Goal: Use online tool/utility: Utilize a website feature to perform a specific function

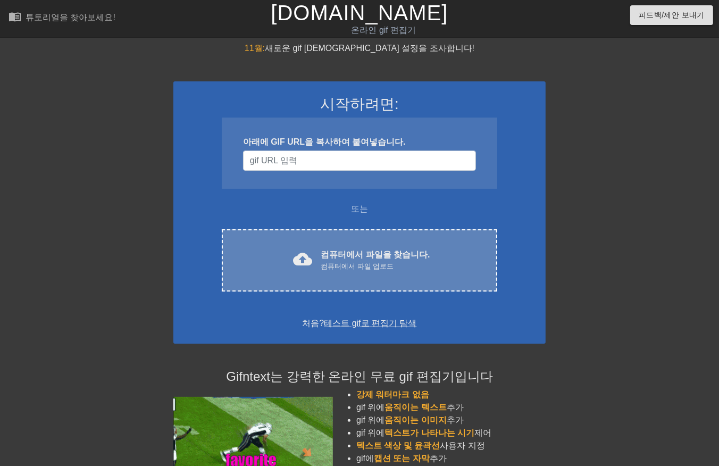
click at [366, 264] on div "컴퓨터에서 파일 업로드" at bounding box center [375, 266] width 109 height 11
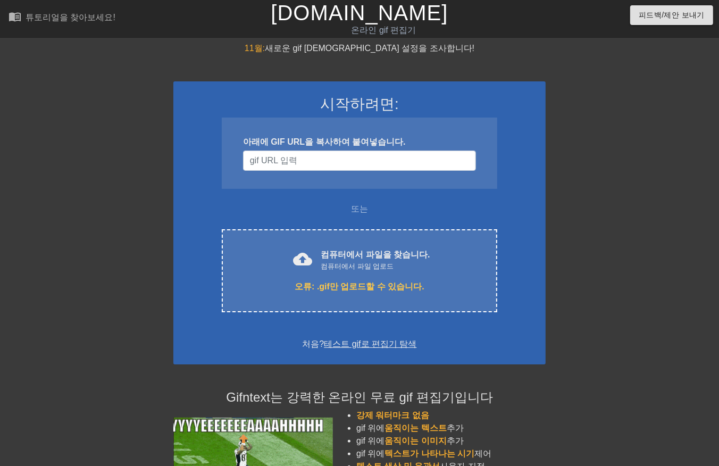
drag, startPoint x: 637, startPoint y: 131, endPoint x: 651, endPoint y: 29, distance: 103.1
click at [637, 118] on div at bounding box center [639, 201] width 160 height 319
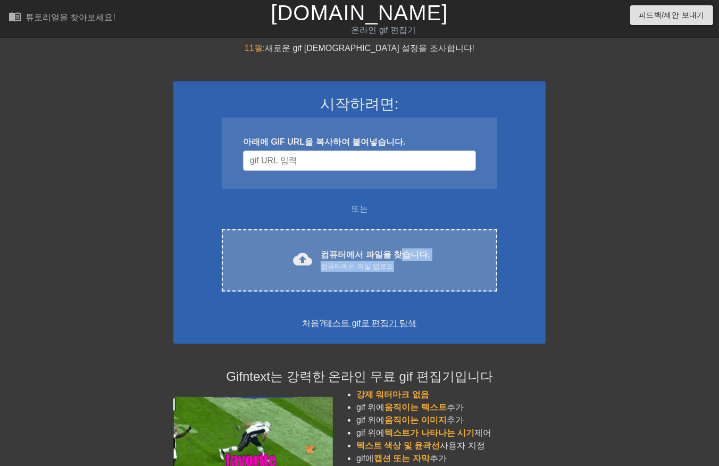
click at [396, 262] on div "컴퓨터에서 파일을 찾습니다. 컴퓨터에서 파일 업로드" at bounding box center [375, 259] width 109 height 23
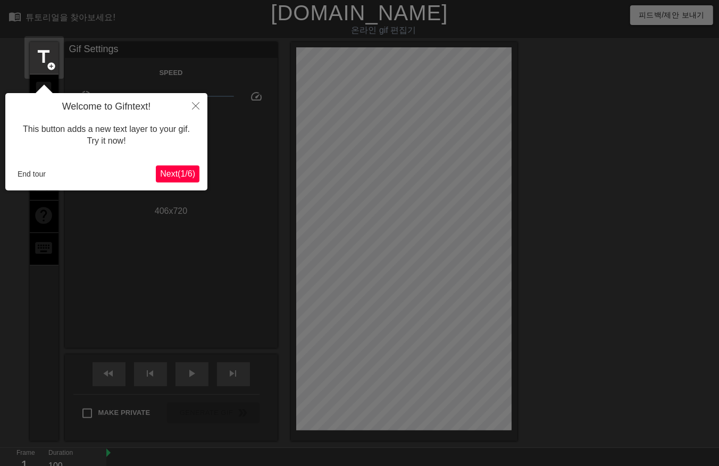
scroll to position [26, 0]
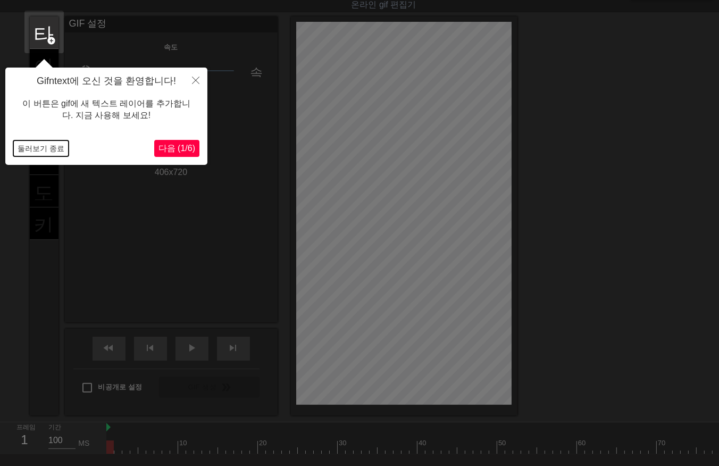
drag, startPoint x: 37, startPoint y: 146, endPoint x: 46, endPoint y: 168, distance: 23.1
click at [38, 147] on button "둘러보기 종료" at bounding box center [40, 148] width 55 height 16
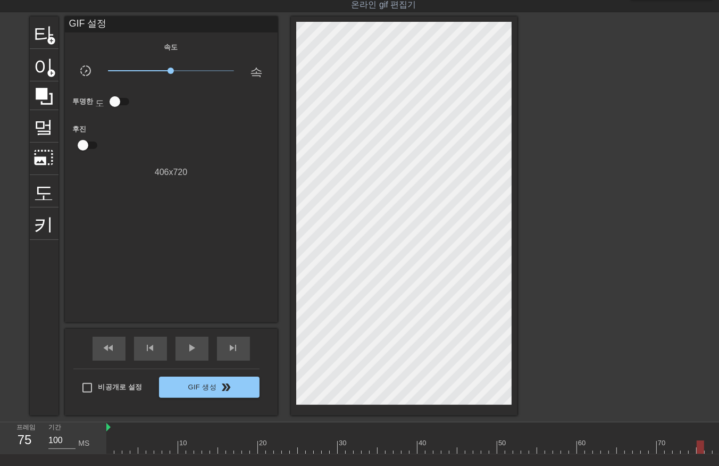
drag, startPoint x: 112, startPoint y: 447, endPoint x: 690, endPoint y: 454, distance: 578.8
click at [695, 454] on div "10 20 30 40 50 60 70 80 90 100 110 120 130 140 150 160" at bounding box center [412, 438] width 613 height 32
drag, startPoint x: 147, startPoint y: 448, endPoint x: 698, endPoint y: 434, distance: 551.2
click at [709, 432] on div "10 20 30 40 50 60 70 80 90 100 110 120 130 140 150 160" at bounding box center [368, 437] width 1612 height 31
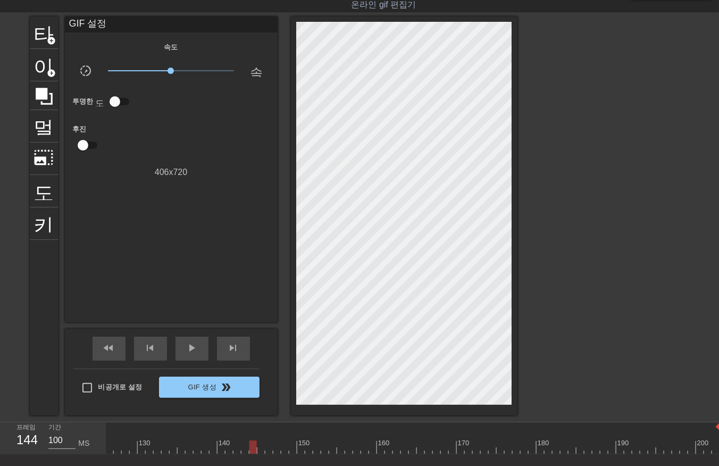
scroll to position [0, 1002]
drag, startPoint x: 523, startPoint y: 453, endPoint x: 671, endPoint y: 441, distance: 148.3
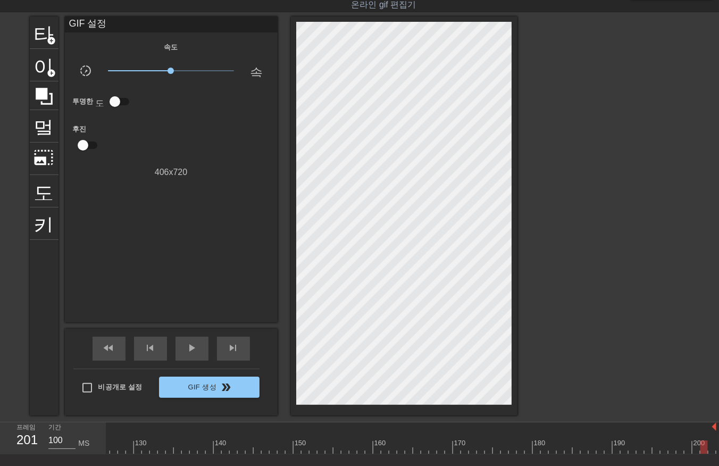
click at [708, 444] on div at bounding box center [704, 446] width 7 height 13
drag, startPoint x: 711, startPoint y: 443, endPoint x: 701, endPoint y: 447, distance: 11.5
click at [711, 447] on div at bounding box center [712, 446] width 7 height 13
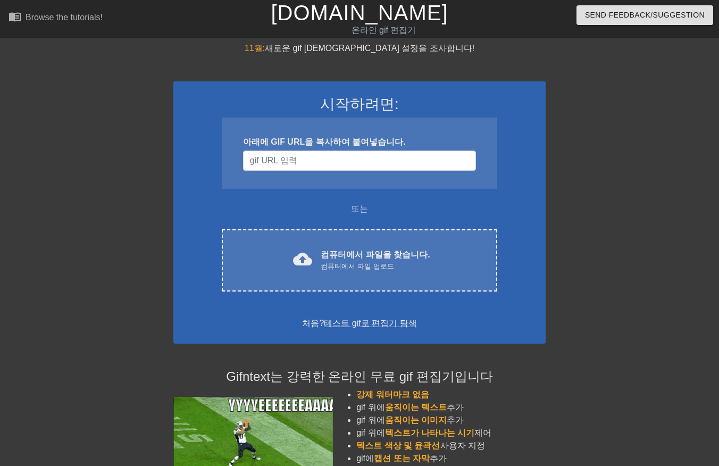
scroll to position [26, 0]
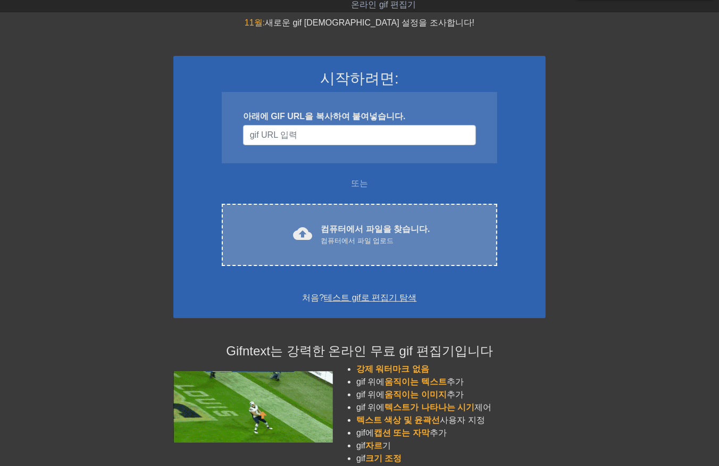
click at [349, 227] on font "컴퓨터에서 파일을 찾습니다." at bounding box center [375, 228] width 109 height 9
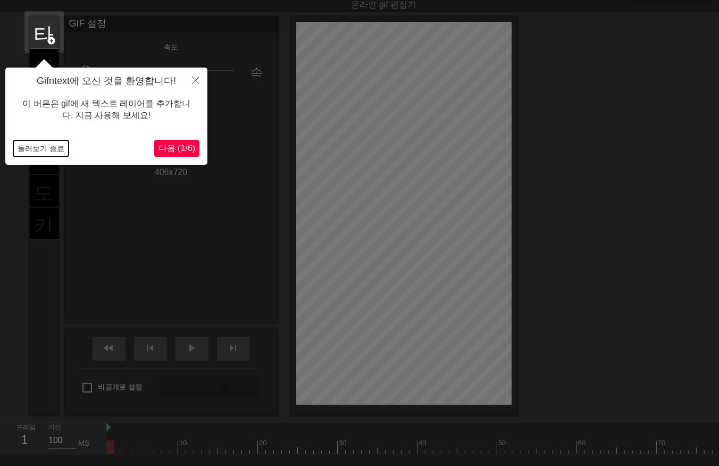
click at [36, 147] on button "둘러보기 종료" at bounding box center [40, 148] width 55 height 16
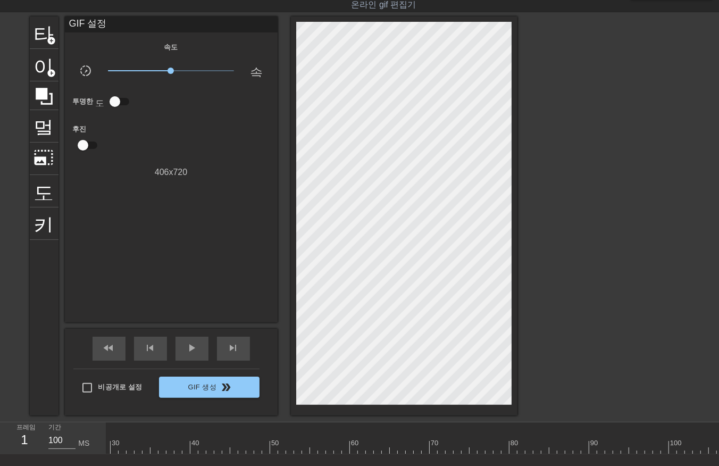
scroll to position [0, 299]
click at [719, 443] on div "10 20 30 40 50 60 70 80 90 100 110" at bounding box center [412, 438] width 613 height 32
click at [711, 449] on div at bounding box center [262, 446] width 910 height 13
click at [712, 447] on div at bounding box center [712, 446] width 7 height 13
click at [713, 447] on div at bounding box center [262, 446] width 910 height 13
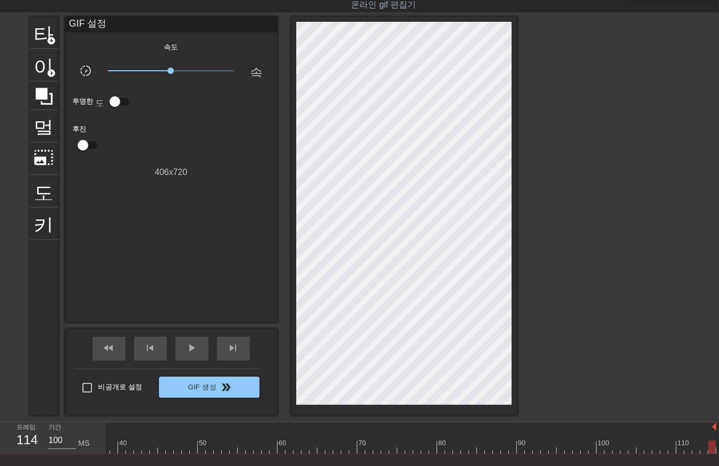
click at [713, 447] on div at bounding box center [712, 446] width 7 height 13
drag, startPoint x: 710, startPoint y: 445, endPoint x: 701, endPoint y: 447, distance: 9.8
click at [701, 451] on div at bounding box center [704, 446] width 7 height 13
drag, startPoint x: 697, startPoint y: 447, endPoint x: -3, endPoint y: 441, distance: 700.0
click at [0, 441] on html "menu_book 튜토리얼을 찾아보세요! Gifntext.com 온라인 gif 편집기 피드백/제안 보내기 타이틀 add_circle 이미지 a…" at bounding box center [359, 251] width 719 height 554
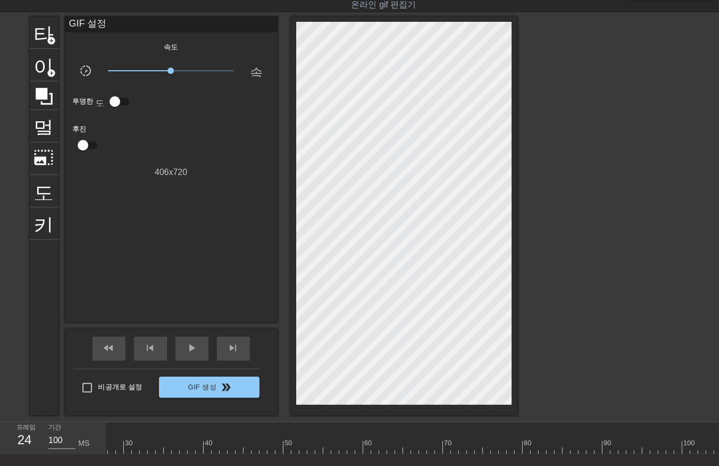
scroll to position [0, 155]
drag, startPoint x: 465, startPoint y: 457, endPoint x: 227, endPoint y: 499, distance: 242.4
click at [227, 465] on html "menu_book 튜토리얼을 찾아보세요! Gifntext.com 온라인 gif 편집기 피드백/제안 보내기 타이틀 add_circle 이미지 a…" at bounding box center [359, 251] width 719 height 554
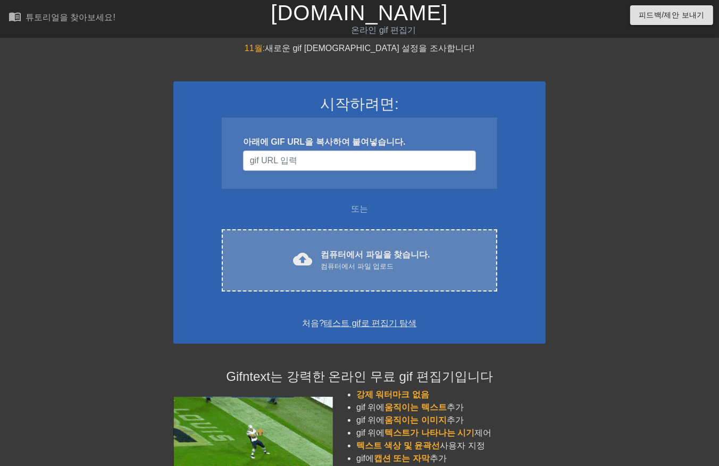
click at [353, 262] on div "컴퓨터에서 파일 업로드" at bounding box center [375, 266] width 109 height 11
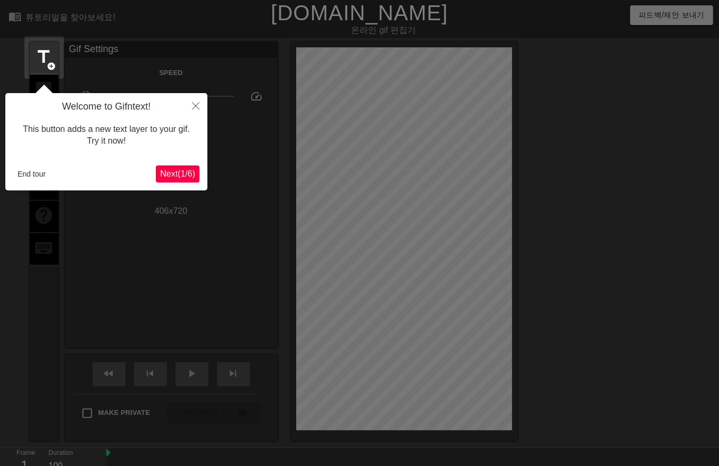
scroll to position [26, 0]
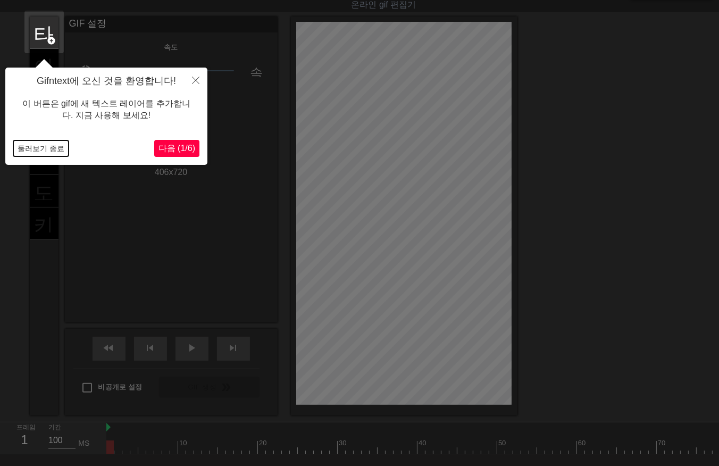
click at [37, 146] on button "둘러보기 종료" at bounding box center [40, 148] width 55 height 16
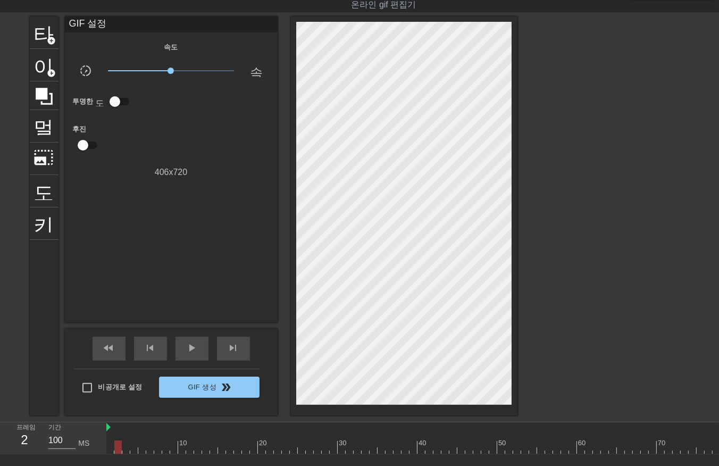
drag, startPoint x: 150, startPoint y: 447, endPoint x: 151, endPoint y: 454, distance: 6.9
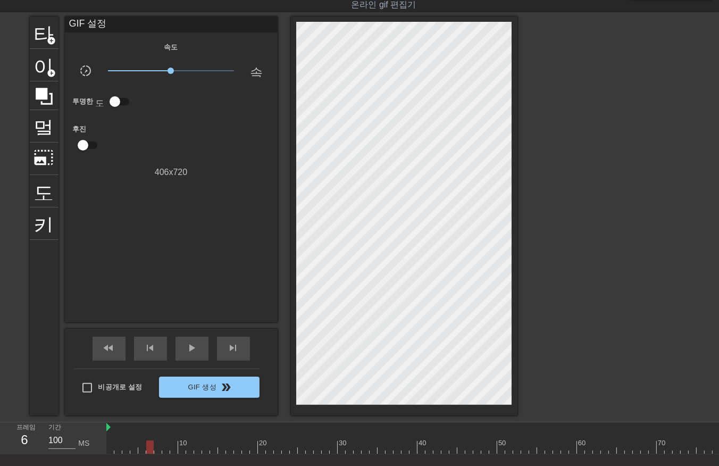
drag, startPoint x: 173, startPoint y: 447, endPoint x: 179, endPoint y: 448, distance: 6.5
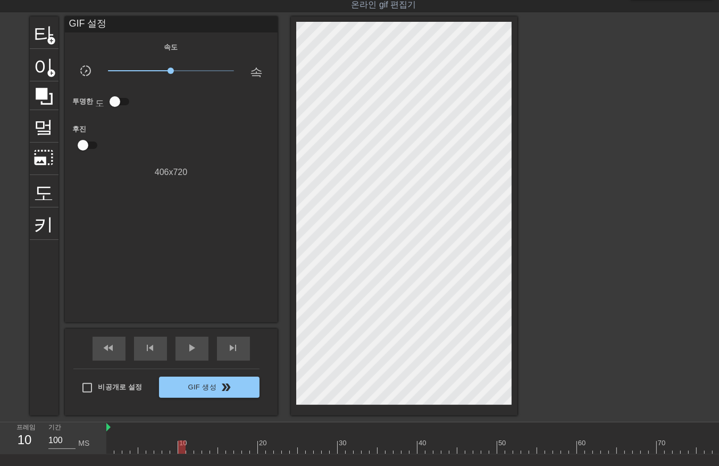
drag, startPoint x: 196, startPoint y: 445, endPoint x: 196, endPoint y: 454, distance: 9.0
drag, startPoint x: 205, startPoint y: 447, endPoint x: 210, endPoint y: 453, distance: 8.0
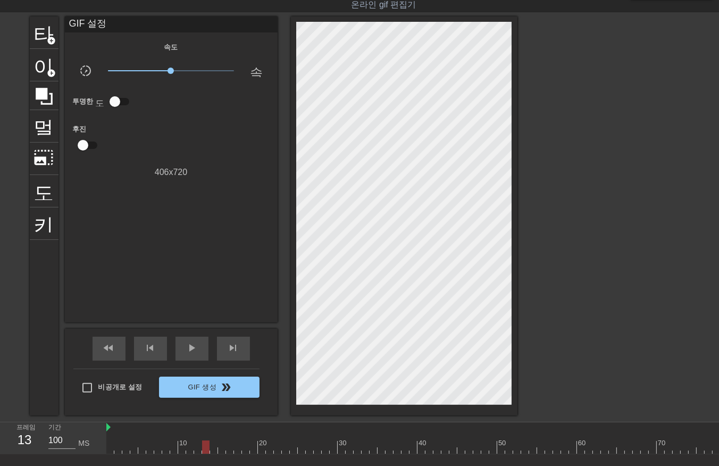
drag, startPoint x: 220, startPoint y: 447, endPoint x: 221, endPoint y: 453, distance: 5.4
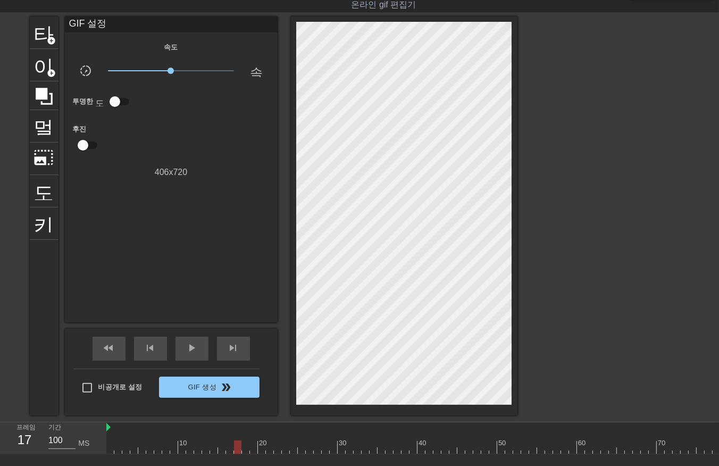
drag, startPoint x: 237, startPoint y: 447, endPoint x: 234, endPoint y: 456, distance: 9.9
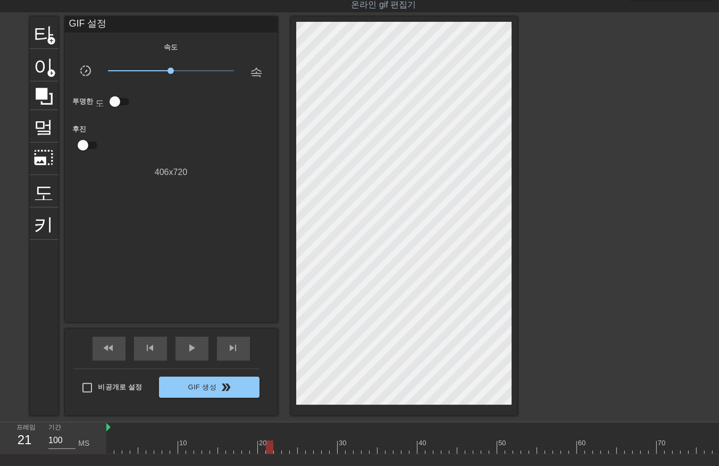
drag, startPoint x: 269, startPoint y: 447, endPoint x: 268, endPoint y: 454, distance: 7.6
click at [268, 454] on div "10 20 30 40 50 60 70 80 90 100 110 120 130 140 150 160" at bounding box center [412, 438] width 613 height 32
drag, startPoint x: 274, startPoint y: 447, endPoint x: 277, endPoint y: 453, distance: 6.4
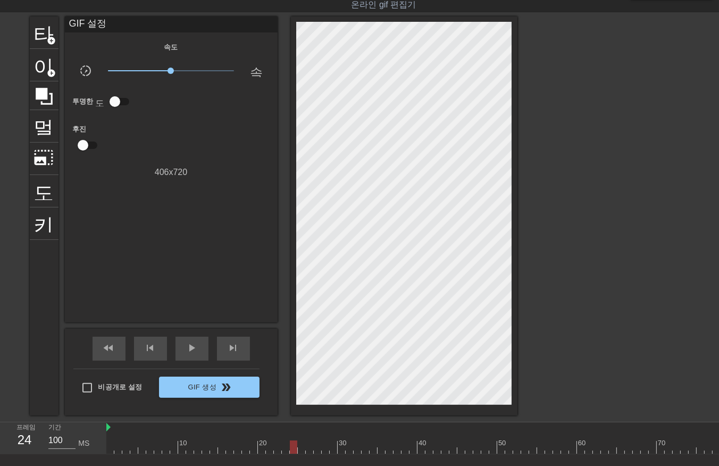
drag, startPoint x: 301, startPoint y: 447, endPoint x: 302, endPoint y: 452, distance: 5.4
drag, startPoint x: 309, startPoint y: 445, endPoint x: 306, endPoint y: 454, distance: 10.1
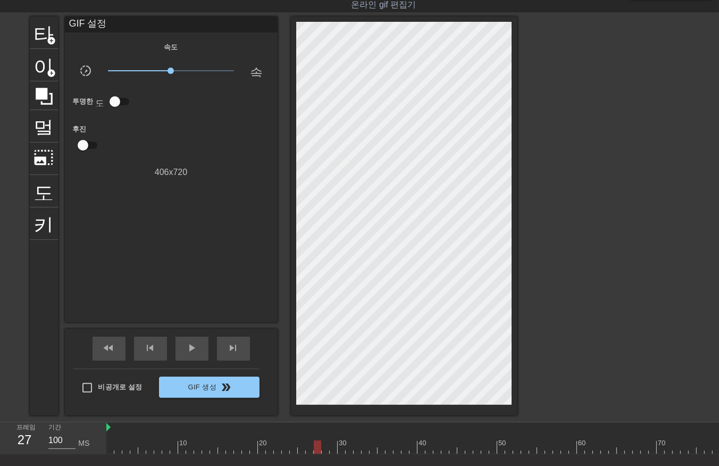
drag, startPoint x: 316, startPoint y: 446, endPoint x: 322, endPoint y: 450, distance: 7.2
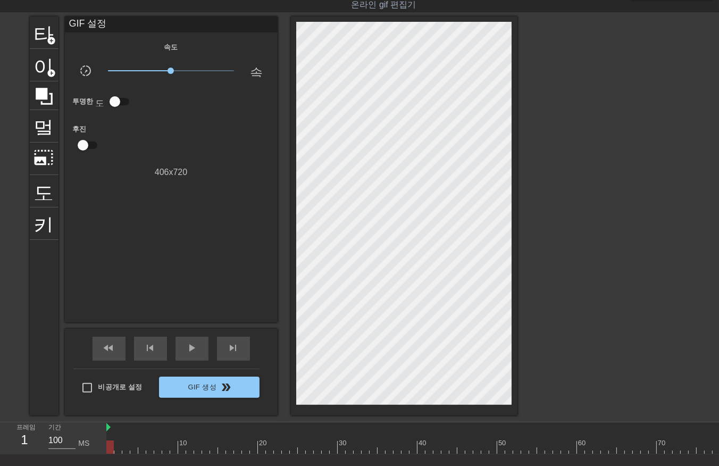
drag, startPoint x: 126, startPoint y: 447, endPoint x: 129, endPoint y: 453, distance: 6.4
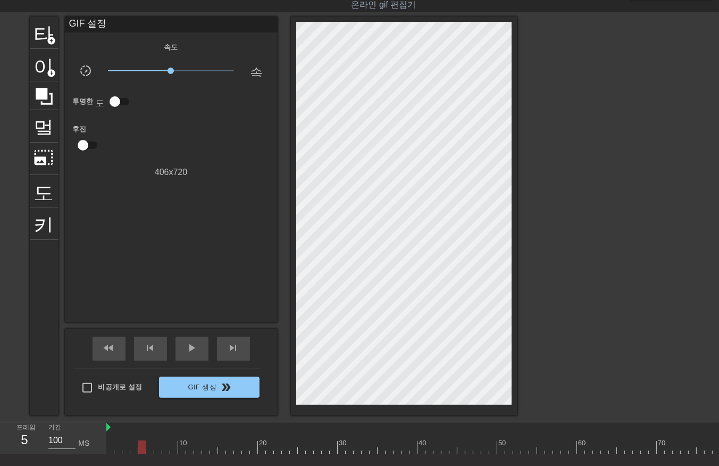
drag, startPoint x: 140, startPoint y: 445, endPoint x: 139, endPoint y: 459, distance: 13.3
click at [141, 454] on div "10 20 30 40 50 60 70 80 90 100 110 120 130 140 150 160" at bounding box center [412, 438] width 613 height 32
drag, startPoint x: 149, startPoint y: 445, endPoint x: 149, endPoint y: 452, distance: 7.4
drag, startPoint x: 157, startPoint y: 446, endPoint x: 155, endPoint y: 453, distance: 7.2
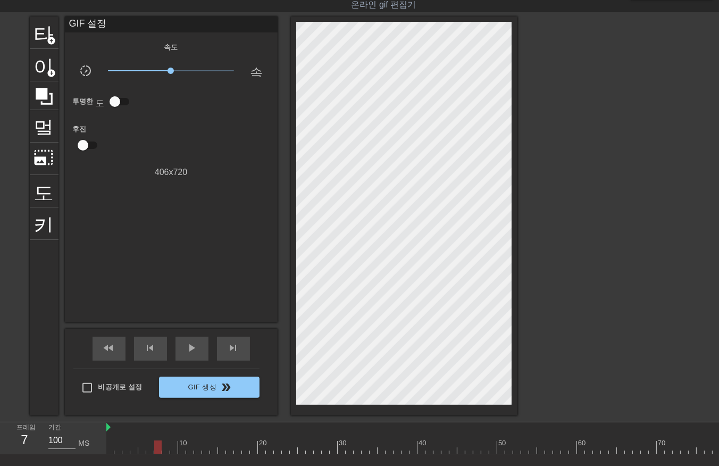
drag, startPoint x: 180, startPoint y: 448, endPoint x: 180, endPoint y: 460, distance: 11.7
click at [181, 454] on div "10 20 30 40 50 60 70 80 90 100 110 120 130 140 150 160" at bounding box center [412, 438] width 613 height 32
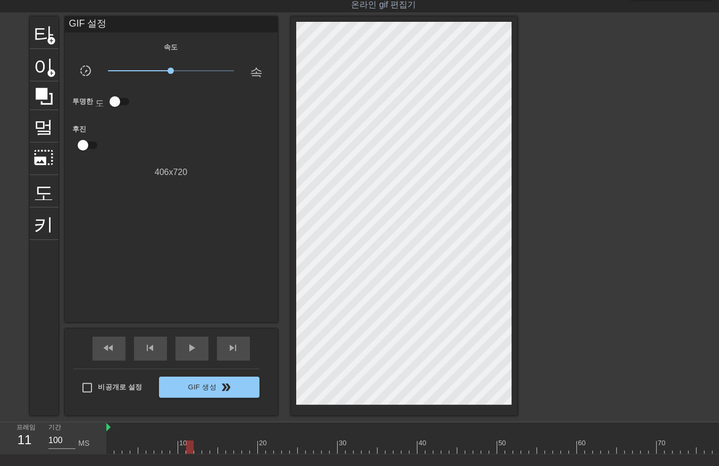
drag, startPoint x: 189, startPoint y: 447, endPoint x: 191, endPoint y: 452, distance: 5.7
drag, startPoint x: 197, startPoint y: 446, endPoint x: 199, endPoint y: 453, distance: 7.1
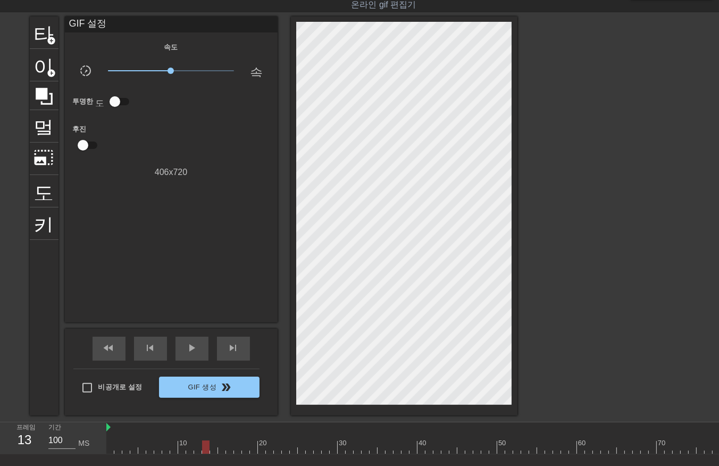
drag, startPoint x: 213, startPoint y: 448, endPoint x: 214, endPoint y: 454, distance: 5.4
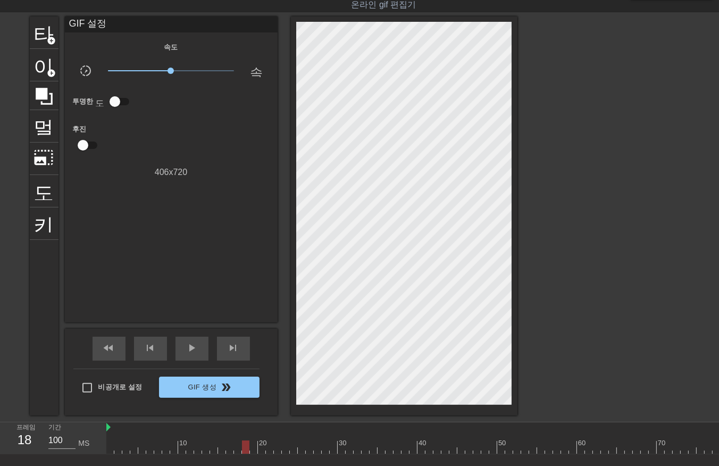
drag, startPoint x: 253, startPoint y: 446, endPoint x: 253, endPoint y: 453, distance: 6.9
click at [259, 454] on div "10 20 30 40 50 60 70 80 90 100 110 120 130 140 150 160" at bounding box center [412, 438] width 613 height 32
drag, startPoint x: 266, startPoint y: 446, endPoint x: 266, endPoint y: 452, distance: 6.4
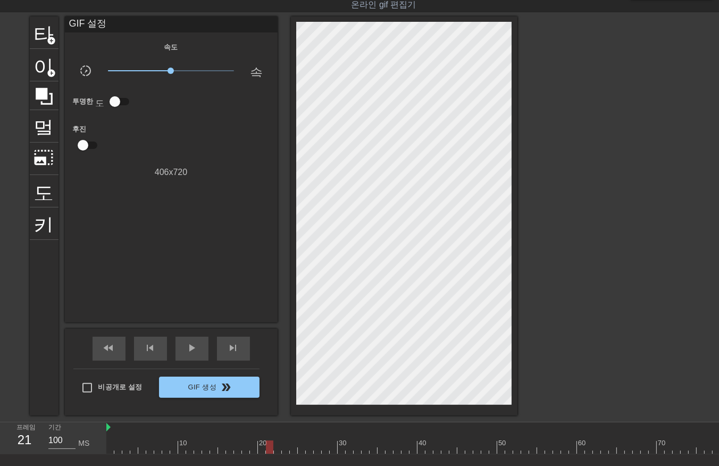
drag, startPoint x: 283, startPoint y: 447, endPoint x: 286, endPoint y: 453, distance: 6.9
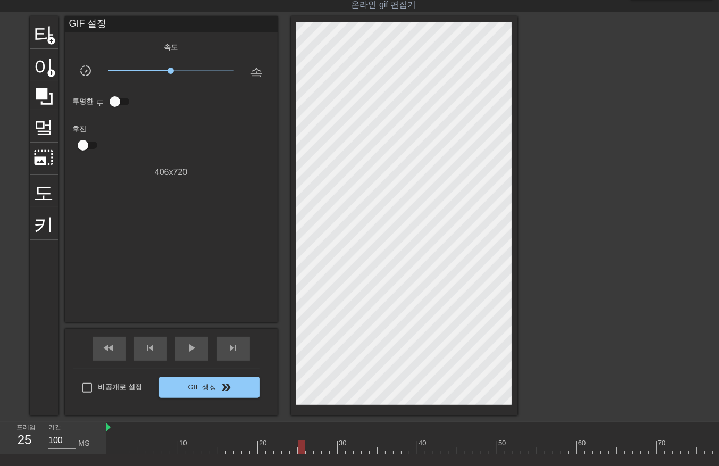
click at [316, 454] on div "10 20 30 40 50 60 70 80 90 100 110 120 130 140 150 160" at bounding box center [412, 438] width 613 height 32
click at [322, 454] on div "10 20 30 40 50 60 70 80 90 100 110 120 130 140 150 160" at bounding box center [412, 438] width 613 height 32
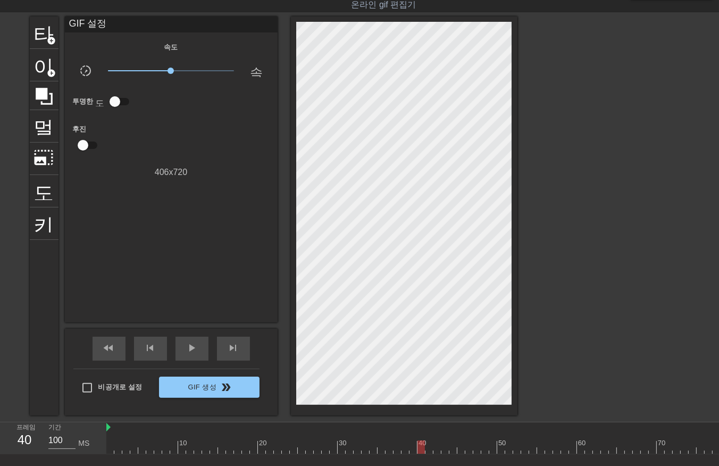
drag, startPoint x: 444, startPoint y: 449, endPoint x: 448, endPoint y: 454, distance: 7.2
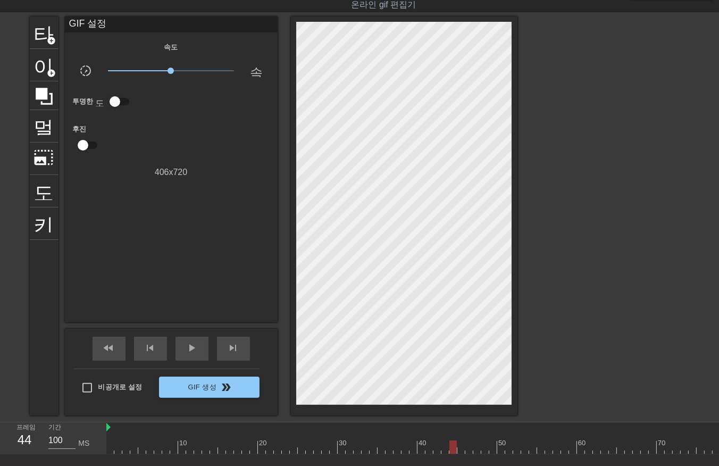
drag, startPoint x: 453, startPoint y: 450, endPoint x: 458, endPoint y: 453, distance: 5.9
drag, startPoint x: 466, startPoint y: 445, endPoint x: 466, endPoint y: 453, distance: 8.0
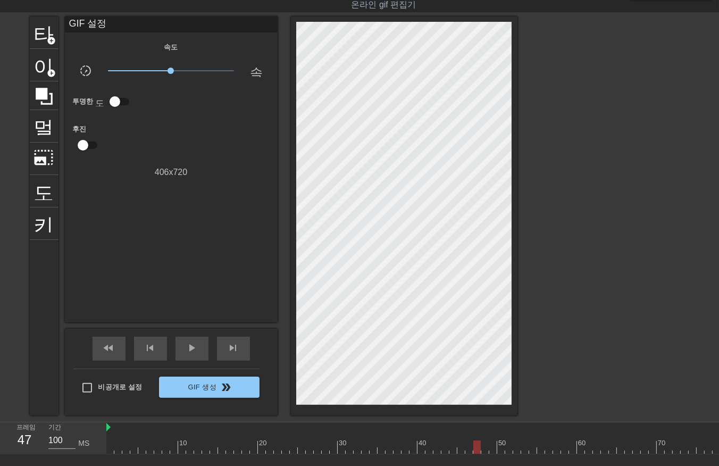
drag, startPoint x: 491, startPoint y: 447, endPoint x: 488, endPoint y: 453, distance: 5.9
drag, startPoint x: 498, startPoint y: 448, endPoint x: 498, endPoint y: 454, distance: 5.9
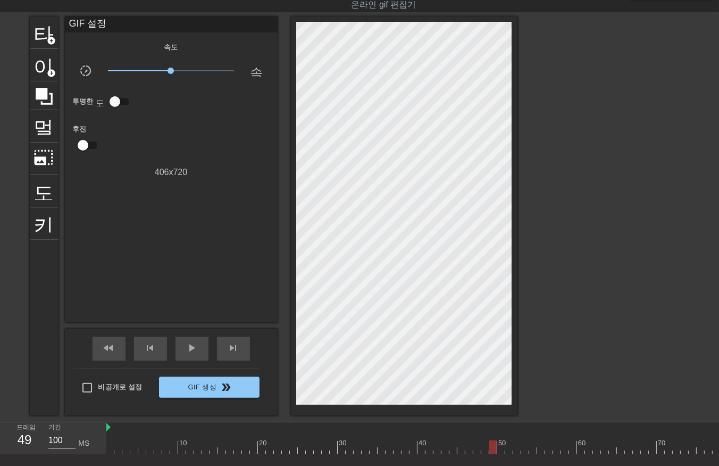
click at [498, 454] on div "10 20 30 40 50 60 70 80 90 100 110 120 130 140 150 160" at bounding box center [412, 438] width 613 height 32
drag, startPoint x: 506, startPoint y: 447, endPoint x: 506, endPoint y: 454, distance: 6.9
drag, startPoint x: 514, startPoint y: 445, endPoint x: 512, endPoint y: 454, distance: 9.3
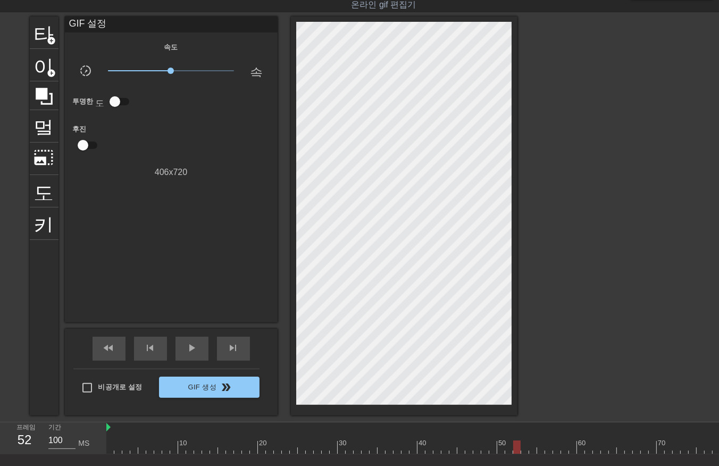
drag, startPoint x: 534, startPoint y: 445, endPoint x: 533, endPoint y: 450, distance: 5.3
drag, startPoint x: 539, startPoint y: 452, endPoint x: 533, endPoint y: 458, distance: 8.7
click at [538, 454] on div "10 20 30 40 50 60 70 80 90 100 110 120 130 140 150 160" at bounding box center [412, 438] width 613 height 32
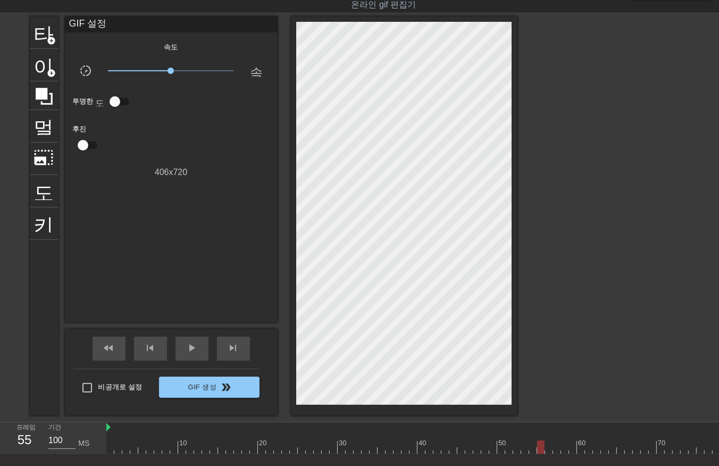
drag, startPoint x: 549, startPoint y: 447, endPoint x: 549, endPoint y: 455, distance: 7.5
click at [549, 454] on div "10 20 30 40 50 60 70 80 90 100 110 120 130 140 150 160" at bounding box center [412, 438] width 613 height 32
drag, startPoint x: 555, startPoint y: 446, endPoint x: 556, endPoint y: 456, distance: 10.2
click at [556, 454] on div "10 20 30 40 50 60 70 80 90 100 110 120 130 140 150 160" at bounding box center [412, 438] width 613 height 32
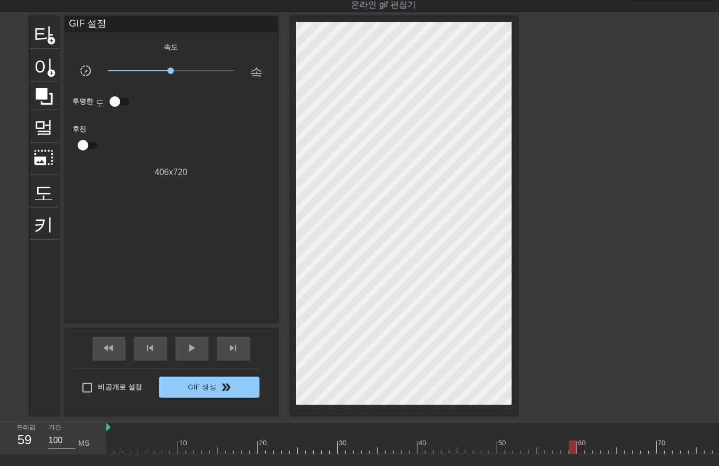
drag, startPoint x: 588, startPoint y: 448, endPoint x: 593, endPoint y: 455, distance: 8.4
click at [592, 454] on div "10 20 30 40 50 60 70 80 90 100 110 120 130 140 150 160" at bounding box center [412, 438] width 613 height 32
drag, startPoint x: 596, startPoint y: 447, endPoint x: 601, endPoint y: 451, distance: 6.8
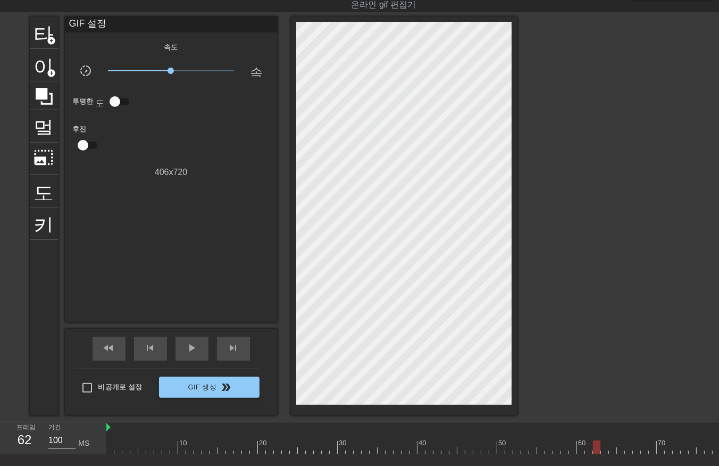
drag, startPoint x: 603, startPoint y: 446, endPoint x: 605, endPoint y: 454, distance: 8.4
drag, startPoint x: 610, startPoint y: 447, endPoint x: 613, endPoint y: 456, distance: 8.9
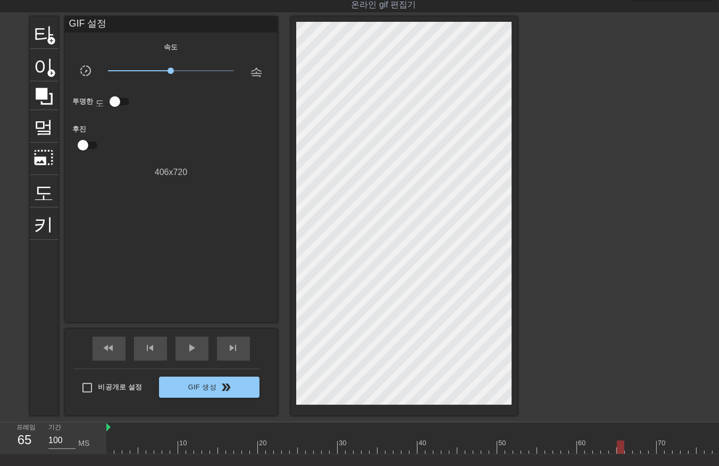
drag, startPoint x: 627, startPoint y: 447, endPoint x: 630, endPoint y: 452, distance: 6.5
drag, startPoint x: 635, startPoint y: 445, endPoint x: 634, endPoint y: 453, distance: 8.0
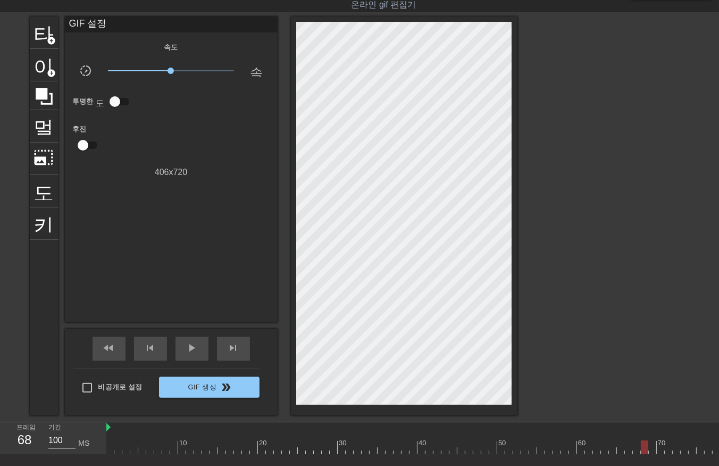
drag, startPoint x: 651, startPoint y: 443, endPoint x: 649, endPoint y: 448, distance: 5.6
drag, startPoint x: 661, startPoint y: 444, endPoint x: 660, endPoint y: 452, distance: 8.0
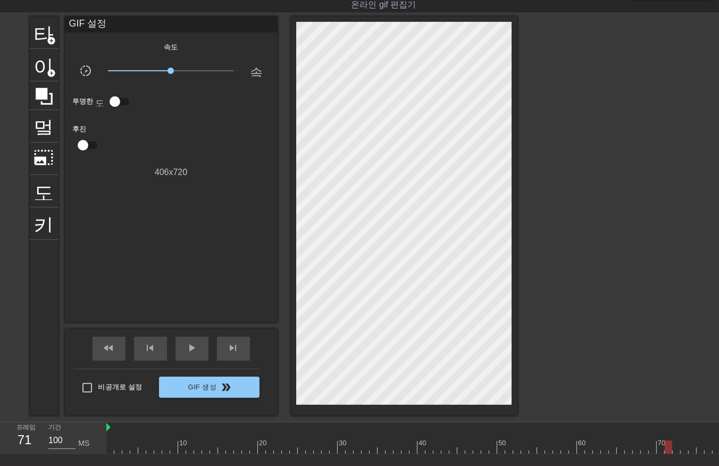
drag, startPoint x: 666, startPoint y: 445, endPoint x: 666, endPoint y: 451, distance: 6.4
drag, startPoint x: 690, startPoint y: 444, endPoint x: 694, endPoint y: 450, distance: 6.9
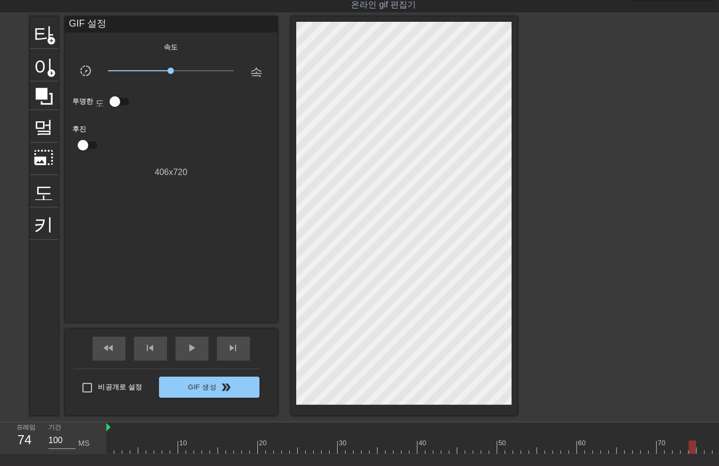
drag, startPoint x: 696, startPoint y: 453, endPoint x: 692, endPoint y: 459, distance: 7.4
click at [693, 454] on div "10 20 30 40 50 60 70 80 90 100 110 120 130 140 150 160" at bounding box center [412, 438] width 613 height 32
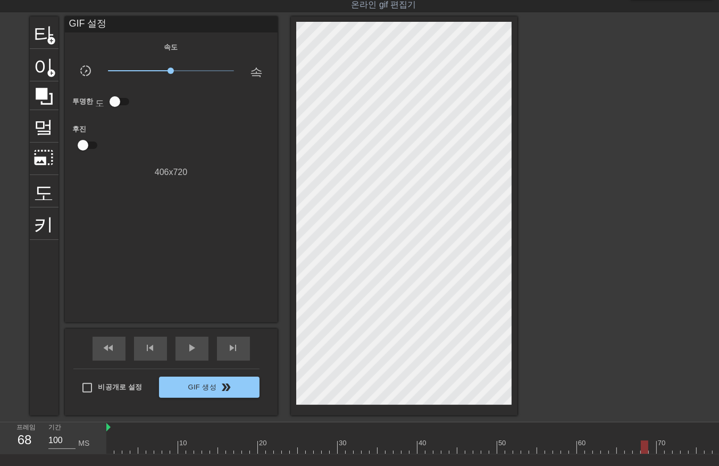
drag, startPoint x: 645, startPoint y: 442, endPoint x: 652, endPoint y: 447, distance: 8.4
drag, startPoint x: 668, startPoint y: 446, endPoint x: 665, endPoint y: 453, distance: 8.1
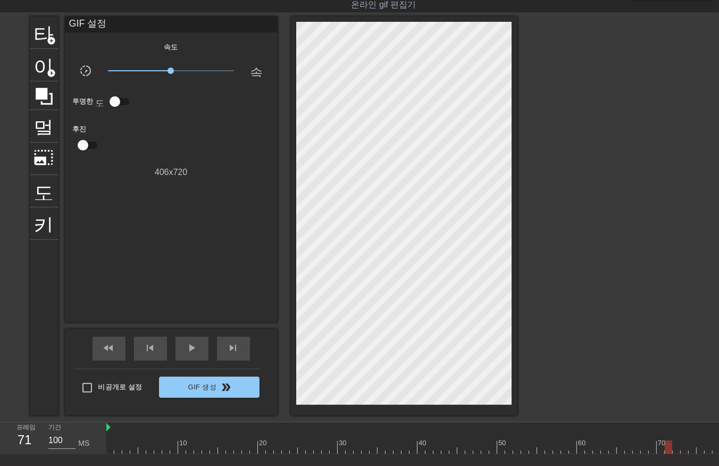
drag, startPoint x: 677, startPoint y: 448, endPoint x: 677, endPoint y: 453, distance: 5.3
drag, startPoint x: 690, startPoint y: 444, endPoint x: 695, endPoint y: 453, distance: 10.2
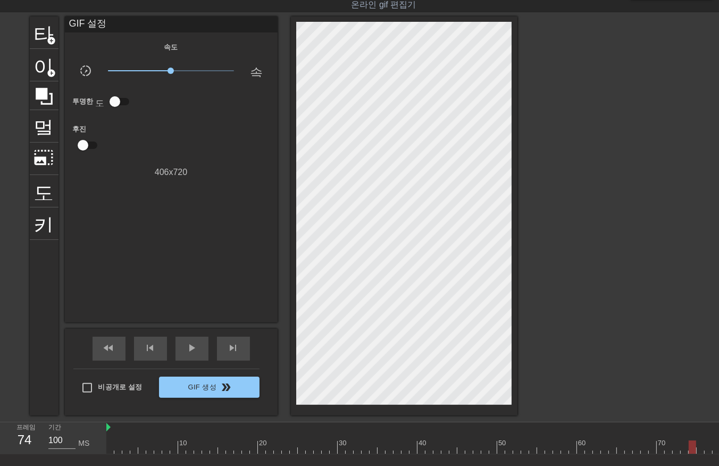
drag, startPoint x: 701, startPoint y: 447, endPoint x: 700, endPoint y: 455, distance: 7.5
drag, startPoint x: 709, startPoint y: 449, endPoint x: 705, endPoint y: 455, distance: 6.9
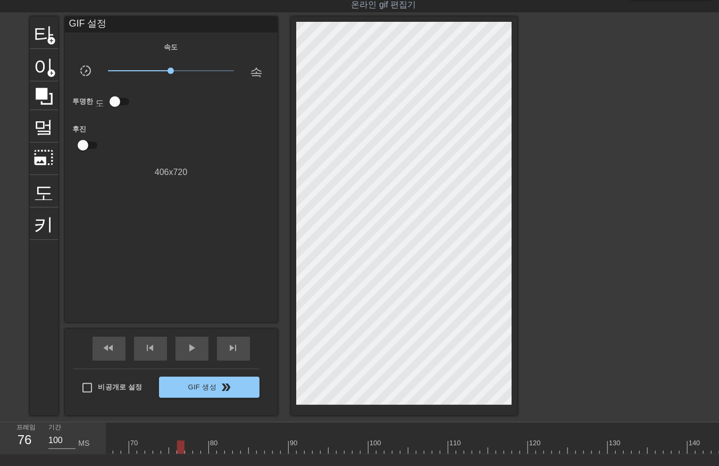
scroll to position [0, 529]
click at [185, 449] on div at bounding box center [383, 446] width 1612 height 13
click at [194, 446] on div at bounding box center [383, 446] width 1612 height 13
drag, startPoint x: 201, startPoint y: 445, endPoint x: 214, endPoint y: 454, distance: 15.6
click at [204, 447] on div at bounding box center [383, 446] width 1612 height 13
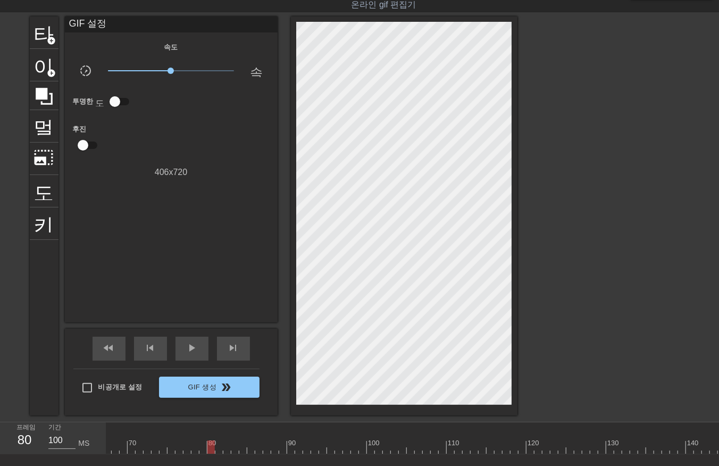
drag, startPoint x: 210, startPoint y: 445, endPoint x: 216, endPoint y: 454, distance: 11.1
click at [210, 450] on div at bounding box center [383, 446] width 1612 height 13
drag, startPoint x: 216, startPoint y: 447, endPoint x: 224, endPoint y: 457, distance: 12.9
click at [216, 449] on div at bounding box center [383, 446] width 1612 height 13
click at [227, 452] on div at bounding box center [383, 446] width 1612 height 13
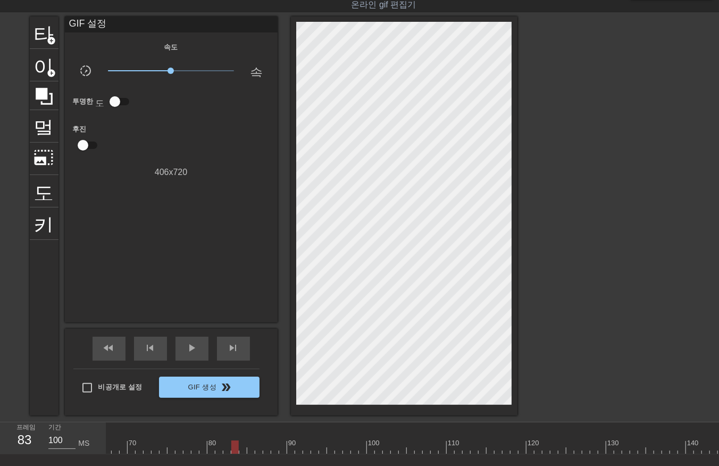
drag, startPoint x: 234, startPoint y: 446, endPoint x: 238, endPoint y: 454, distance: 9.0
click at [234, 448] on div at bounding box center [383, 446] width 1612 height 13
drag, startPoint x: 241, startPoint y: 446, endPoint x: 242, endPoint y: 454, distance: 8.0
click at [241, 452] on div at bounding box center [383, 446] width 1612 height 13
drag, startPoint x: 248, startPoint y: 446, endPoint x: 248, endPoint y: 451, distance: 5.3
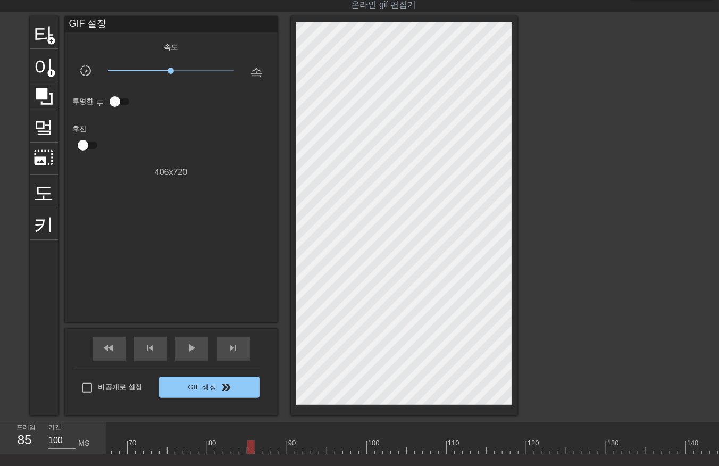
click at [248, 450] on div at bounding box center [383, 446] width 1612 height 13
click at [257, 448] on div at bounding box center [383, 446] width 1612 height 13
click at [265, 447] on div at bounding box center [383, 446] width 1612 height 13
click at [272, 451] on div at bounding box center [383, 446] width 1612 height 13
drag, startPoint x: 278, startPoint y: 446, endPoint x: 276, endPoint y: 456, distance: 11.0
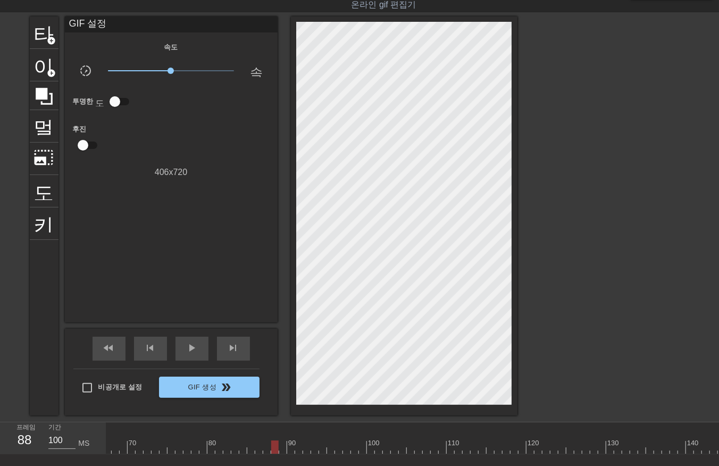
click at [278, 451] on div at bounding box center [383, 446] width 1612 height 13
click at [289, 450] on div at bounding box center [383, 446] width 1612 height 13
drag, startPoint x: 298, startPoint y: 445, endPoint x: 299, endPoint y: 454, distance: 9.6
click at [298, 451] on div at bounding box center [383, 446] width 1612 height 13
drag, startPoint x: 304, startPoint y: 447, endPoint x: 306, endPoint y: 452, distance: 5.7
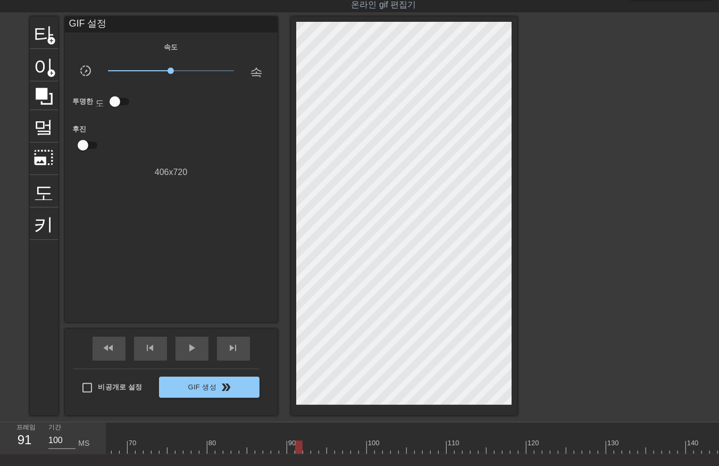
click at [305, 449] on div at bounding box center [383, 446] width 1612 height 13
drag, startPoint x: 314, startPoint y: 447, endPoint x: 313, endPoint y: 453, distance: 5.4
click at [313, 451] on div at bounding box center [383, 446] width 1612 height 13
drag, startPoint x: 321, startPoint y: 447, endPoint x: 321, endPoint y: 454, distance: 7.4
click at [320, 453] on div at bounding box center [383, 446] width 1612 height 13
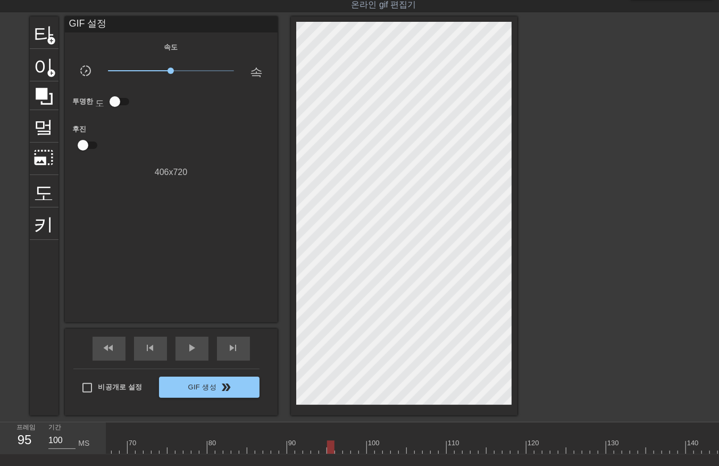
click at [329, 448] on div at bounding box center [383, 446] width 1612 height 13
click at [336, 450] on div at bounding box center [383, 446] width 1612 height 13
click at [344, 449] on div at bounding box center [383, 446] width 1612 height 13
drag, startPoint x: 352, startPoint y: 444, endPoint x: 357, endPoint y: 452, distance: 9.6
click at [353, 449] on div at bounding box center [383, 446] width 1612 height 13
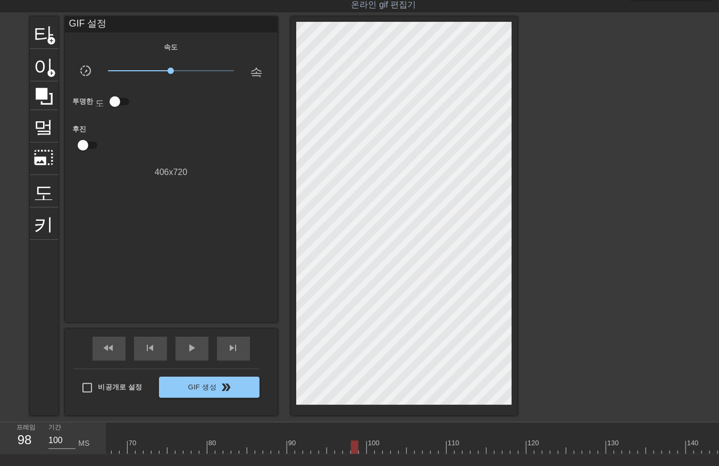
drag, startPoint x: 359, startPoint y: 445, endPoint x: 363, endPoint y: 455, distance: 11.7
click at [359, 451] on div at bounding box center [383, 446] width 1612 height 13
drag, startPoint x: 361, startPoint y: 445, endPoint x: 364, endPoint y: 451, distance: 7.1
click at [363, 450] on div at bounding box center [383, 446] width 1612 height 13
drag, startPoint x: 368, startPoint y: 445, endPoint x: 370, endPoint y: 454, distance: 8.7
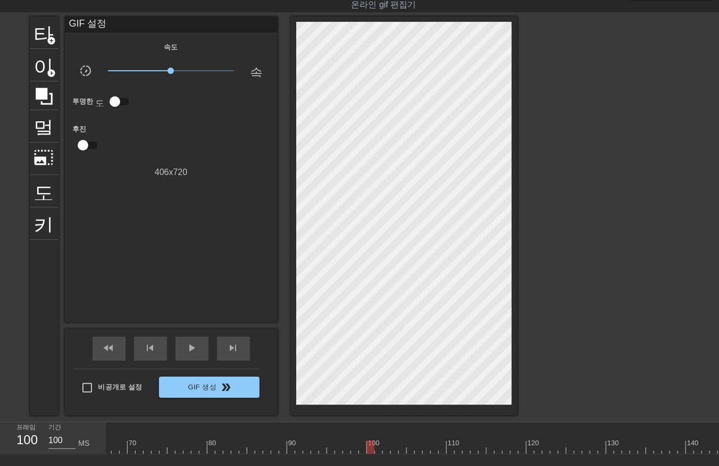
click at [369, 453] on div "10 20 30 40 50 60 70 80 90 100 110 120 130 140 150 160" at bounding box center [383, 438] width 1612 height 32
drag, startPoint x: 377, startPoint y: 447, endPoint x: 379, endPoint y: 455, distance: 8.3
click at [378, 454] on div "10 20 30 40 50 60 70 80 90 100 110 120 130 140 150 160" at bounding box center [412, 438] width 613 height 32
drag, startPoint x: 387, startPoint y: 445, endPoint x: 385, endPoint y: 456, distance: 10.8
click at [384, 454] on div "10 20 30 40 50 60 70 80 90 100 110 120 130 140 150 160" at bounding box center [412, 438] width 613 height 32
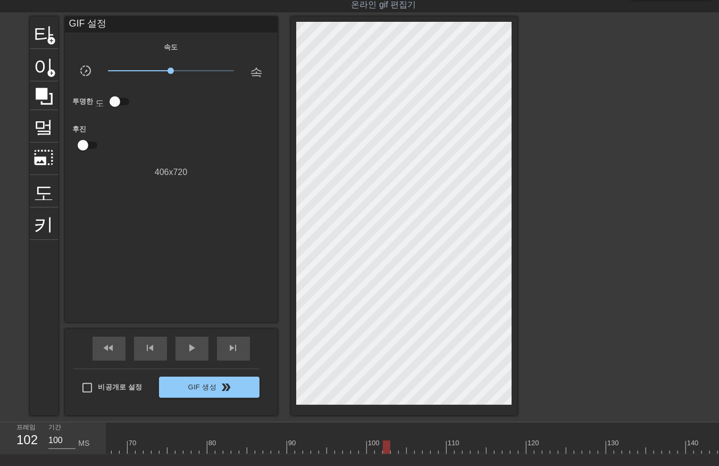
drag, startPoint x: 392, startPoint y: 447, endPoint x: 391, endPoint y: 453, distance: 5.9
click at [391, 453] on div at bounding box center [383, 446] width 1612 height 13
drag, startPoint x: 399, startPoint y: 447, endPoint x: 399, endPoint y: 453, distance: 5.9
click at [398, 451] on div at bounding box center [383, 446] width 1612 height 13
drag, startPoint x: 407, startPoint y: 445, endPoint x: 399, endPoint y: 454, distance: 11.7
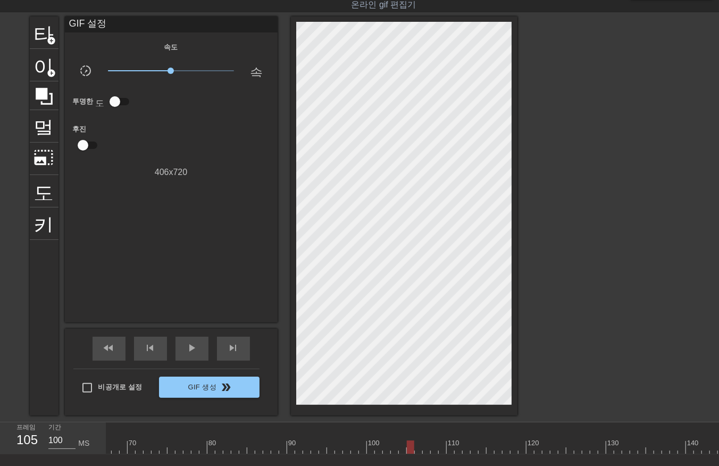
click at [402, 452] on div at bounding box center [383, 446] width 1612 height 13
drag, startPoint x: 409, startPoint y: 446, endPoint x: 409, endPoint y: 455, distance: 9.0
click at [409, 448] on div at bounding box center [383, 446] width 1612 height 13
drag, startPoint x: 416, startPoint y: 444, endPoint x: 419, endPoint y: 451, distance: 7.7
click at [416, 448] on div at bounding box center [383, 446] width 1612 height 13
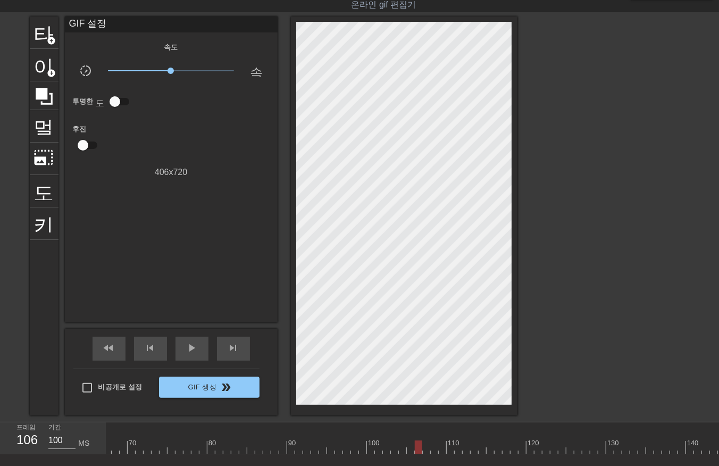
click at [426, 448] on div at bounding box center [383, 446] width 1612 height 13
drag, startPoint x: 434, startPoint y: 445, endPoint x: 431, endPoint y: 453, distance: 9.1
click at [432, 450] on div at bounding box center [383, 446] width 1612 height 13
drag, startPoint x: 439, startPoint y: 444, endPoint x: 440, endPoint y: 451, distance: 7.0
click at [439, 449] on div at bounding box center [383, 446] width 1612 height 13
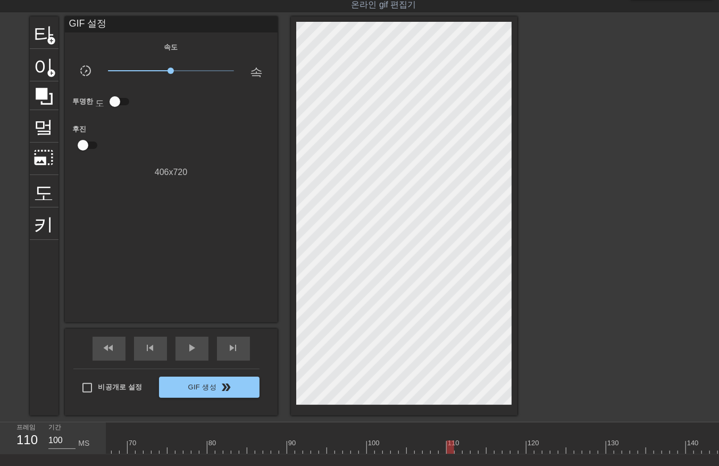
drag, startPoint x: 449, startPoint y: 447, endPoint x: 451, endPoint y: 455, distance: 8.7
click at [449, 454] on div "10 20 30 40 50 60 70 80 90 100 110 120 130 140 150 160" at bounding box center [412, 438] width 613 height 32
drag, startPoint x: 455, startPoint y: 445, endPoint x: 460, endPoint y: 455, distance: 11.7
click at [460, 454] on div "10 20 30 40 50 60 70 80 90 100 110 120 130 140 150 160" at bounding box center [412, 438] width 613 height 32
drag, startPoint x: 464, startPoint y: 445, endPoint x: 466, endPoint y: 454, distance: 9.2
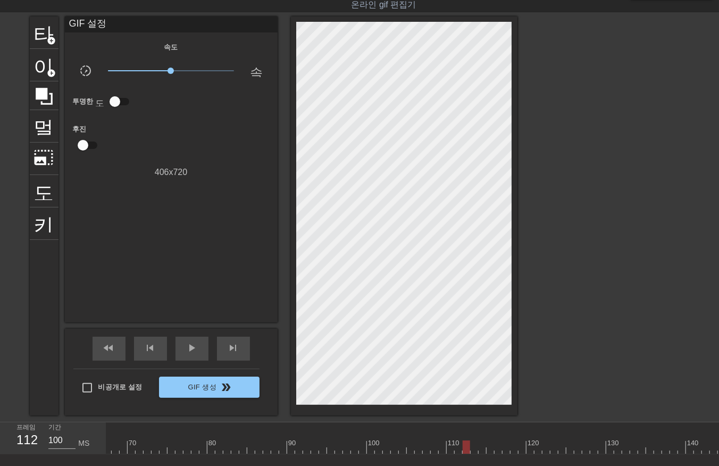
click at [465, 451] on div at bounding box center [383, 446] width 1612 height 13
click at [472, 453] on div at bounding box center [383, 446] width 1612 height 13
drag, startPoint x: 480, startPoint y: 446, endPoint x: 480, endPoint y: 454, distance: 8.0
click at [480, 453] on div "10 20 30 40 50 60 70 80 90 100 110 120 130 140 150 160" at bounding box center [383, 438] width 1612 height 32
drag, startPoint x: 492, startPoint y: 446, endPoint x: 496, endPoint y: 455, distance: 10.5
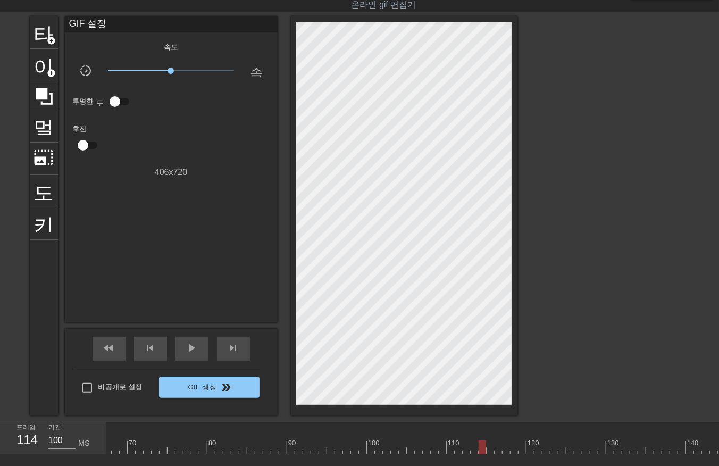
click at [496, 454] on div "10 20 30 40 50 60 70 80 90 100 110 120 130 140 150 160" at bounding box center [412, 438] width 613 height 32
click at [490, 444] on div at bounding box center [383, 446] width 1612 height 13
click at [496, 447] on div at bounding box center [383, 446] width 1612 height 13
drag, startPoint x: 504, startPoint y: 445, endPoint x: 507, endPoint y: 450, distance: 6.1
click at [507, 450] on div at bounding box center [383, 446] width 1612 height 13
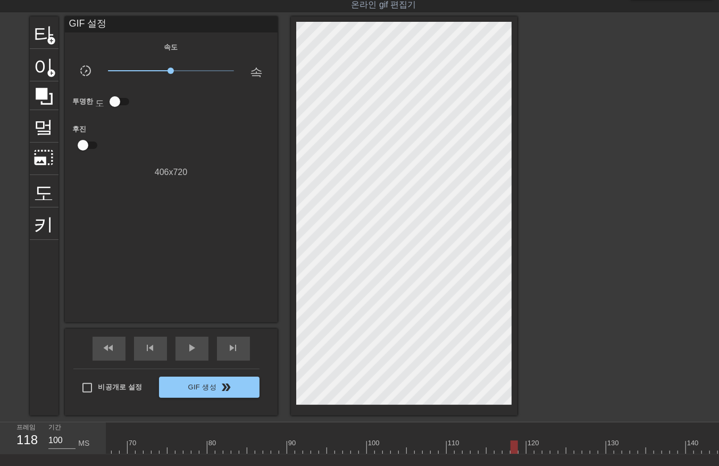
click at [514, 448] on div at bounding box center [383, 446] width 1612 height 13
drag, startPoint x: 523, startPoint y: 445, endPoint x: 529, endPoint y: 451, distance: 8.3
click at [523, 447] on div at bounding box center [383, 446] width 1612 height 13
drag, startPoint x: 530, startPoint y: 447, endPoint x: 527, endPoint y: 460, distance: 13.2
click at [529, 450] on div at bounding box center [383, 446] width 1612 height 13
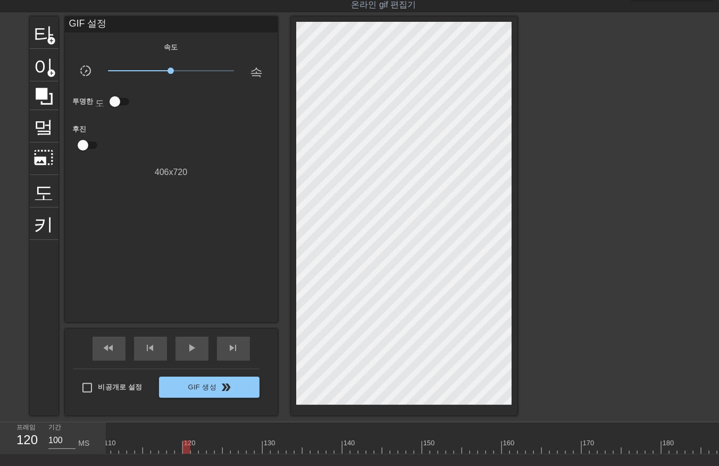
scroll to position [0, 879]
drag, startPoint x: 187, startPoint y: 448, endPoint x: 196, endPoint y: 454, distance: 10.0
click at [189, 449] on div at bounding box center [33, 446] width 1612 height 13
drag, startPoint x: 194, startPoint y: 445, endPoint x: 199, endPoint y: 451, distance: 8.3
click at [196, 447] on div at bounding box center [33, 446] width 1612 height 13
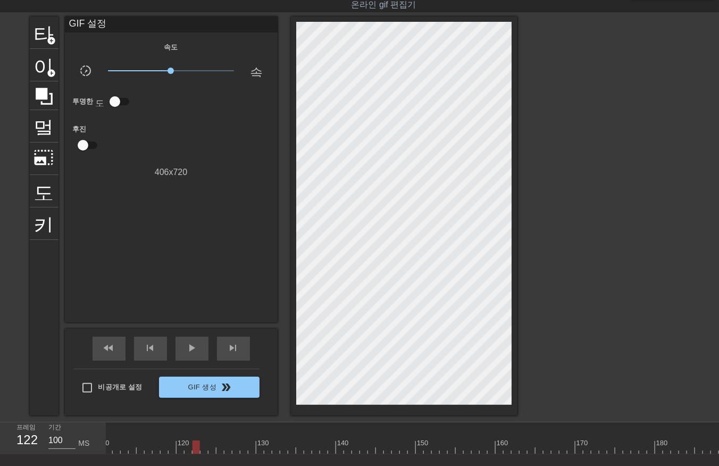
click at [205, 447] on div at bounding box center [33, 446] width 1612 height 13
drag, startPoint x: 211, startPoint y: 445, endPoint x: 215, endPoint y: 451, distance: 7.6
click at [211, 446] on div at bounding box center [33, 446] width 1612 height 13
drag, startPoint x: 220, startPoint y: 447, endPoint x: 219, endPoint y: 455, distance: 8.1
click at [220, 448] on div at bounding box center [33, 446] width 1612 height 13
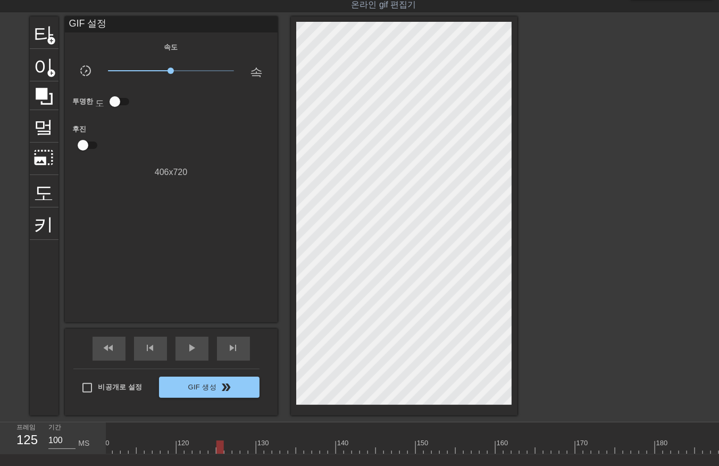
click at [226, 448] on div at bounding box center [33, 446] width 1612 height 13
click at [236, 449] on div at bounding box center [33, 446] width 1612 height 13
drag, startPoint x: 243, startPoint y: 447, endPoint x: 243, endPoint y: 456, distance: 9.1
click at [243, 451] on div at bounding box center [33, 446] width 1612 height 13
drag, startPoint x: 250, startPoint y: 445, endPoint x: 253, endPoint y: 455, distance: 9.9
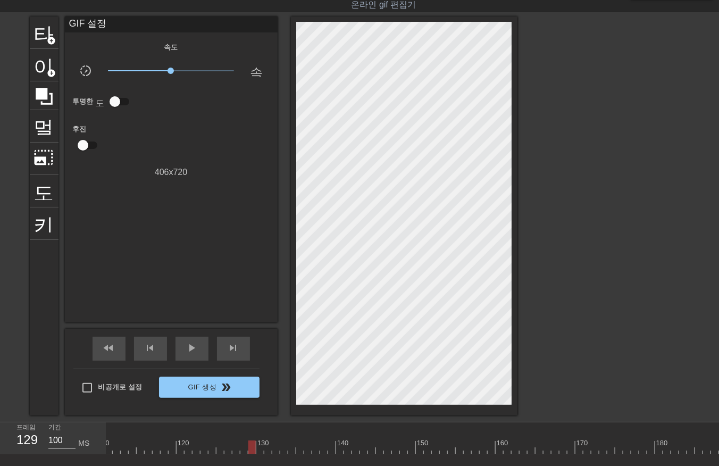
click at [251, 451] on div at bounding box center [33, 446] width 1612 height 13
click at [259, 446] on div at bounding box center [33, 446] width 1612 height 13
drag, startPoint x: 266, startPoint y: 445, endPoint x: 270, endPoint y: 454, distance: 9.1
click at [266, 448] on div at bounding box center [33, 446] width 1612 height 13
click at [274, 448] on div at bounding box center [33, 446] width 1612 height 13
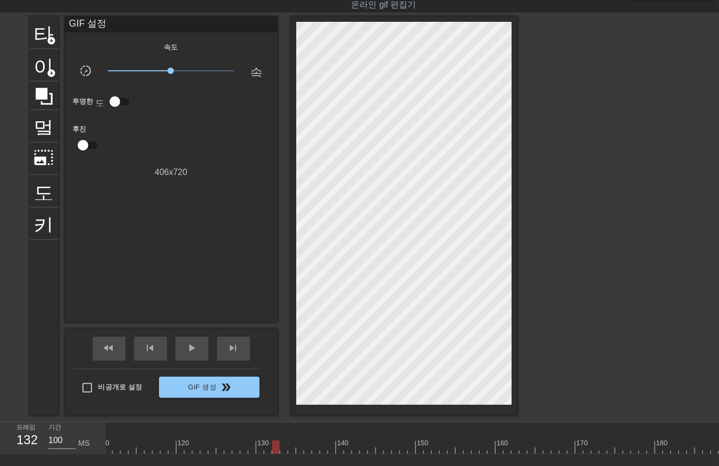
drag, startPoint x: 281, startPoint y: 447, endPoint x: 285, endPoint y: 453, distance: 6.5
click at [281, 449] on div at bounding box center [33, 446] width 1612 height 13
click at [290, 449] on div at bounding box center [33, 446] width 1612 height 13
click at [298, 450] on div at bounding box center [33, 446] width 1612 height 13
click at [307, 452] on div at bounding box center [33, 446] width 1612 height 13
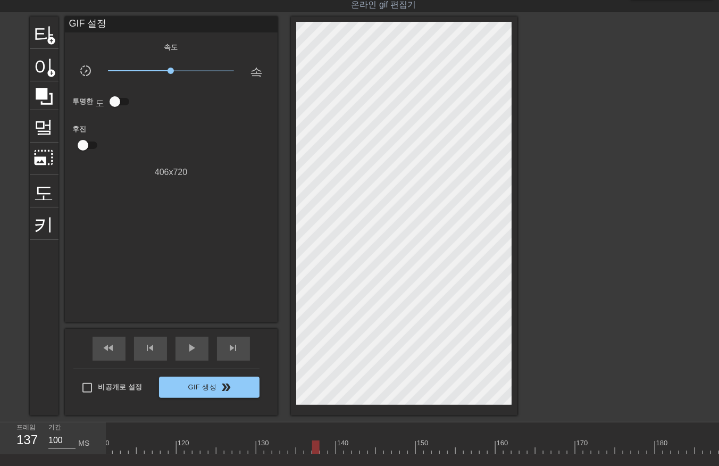
drag, startPoint x: 317, startPoint y: 442, endPoint x: 316, endPoint y: 450, distance: 8.0
click at [316, 448] on div at bounding box center [33, 446] width 1612 height 13
click at [323, 449] on div at bounding box center [33, 446] width 1612 height 13
click at [330, 451] on div at bounding box center [33, 446] width 1612 height 13
drag, startPoint x: 336, startPoint y: 447, endPoint x: 334, endPoint y: 455, distance: 8.3
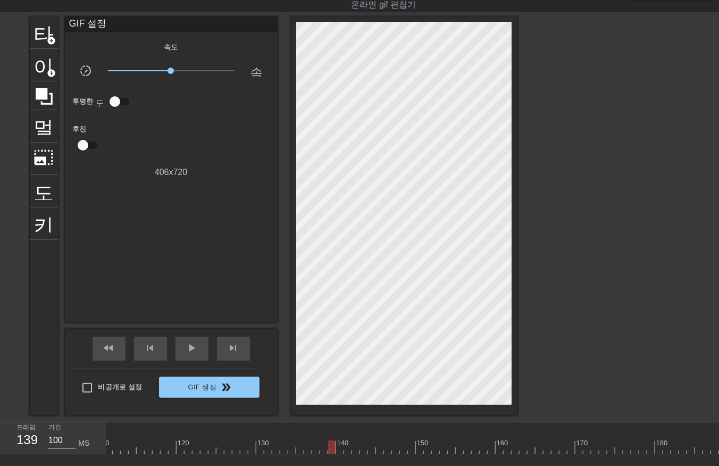
click at [335, 452] on div at bounding box center [33, 446] width 1612 height 13
click at [339, 444] on div at bounding box center [33, 446] width 1612 height 13
drag, startPoint x: 346, startPoint y: 445, endPoint x: 351, endPoint y: 448, distance: 5.9
click at [347, 447] on div at bounding box center [33, 446] width 1612 height 13
drag, startPoint x: 356, startPoint y: 447, endPoint x: 366, endPoint y: 455, distance: 12.5
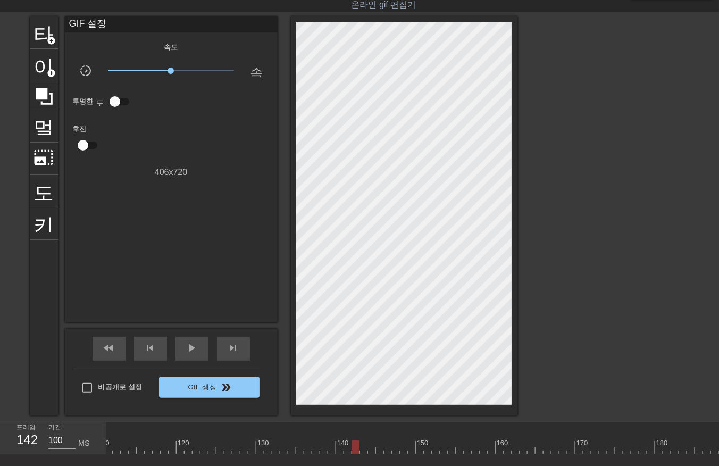
click at [357, 451] on div at bounding box center [33, 446] width 1612 height 13
click at [364, 447] on div at bounding box center [33, 446] width 1612 height 13
drag, startPoint x: 371, startPoint y: 446, endPoint x: 377, endPoint y: 455, distance: 10.5
click at [371, 447] on div at bounding box center [33, 446] width 1612 height 13
drag, startPoint x: 379, startPoint y: 447, endPoint x: 384, endPoint y: 454, distance: 8.4
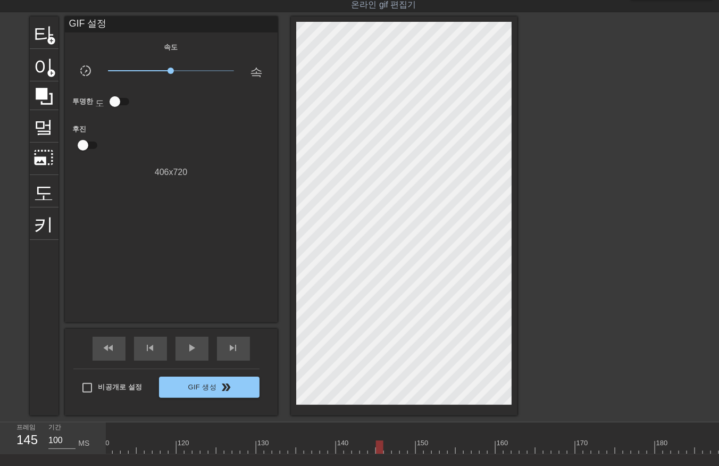
click at [378, 450] on div at bounding box center [33, 446] width 1612 height 13
drag, startPoint x: 387, startPoint y: 449, endPoint x: 395, endPoint y: 456, distance: 11.0
click at [387, 451] on div at bounding box center [33, 446] width 1612 height 13
click at [394, 450] on div at bounding box center [33, 446] width 1612 height 13
drag, startPoint x: 402, startPoint y: 447, endPoint x: 407, endPoint y: 450, distance: 6.7
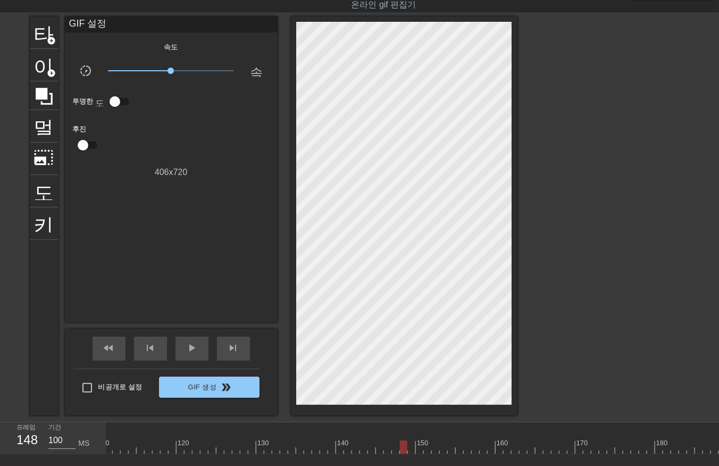
click at [401, 449] on div at bounding box center [33, 446] width 1612 height 13
drag, startPoint x: 412, startPoint y: 446, endPoint x: 408, endPoint y: 453, distance: 8.3
click at [410, 451] on div at bounding box center [33, 446] width 1612 height 13
drag, startPoint x: 418, startPoint y: 447, endPoint x: 421, endPoint y: 456, distance: 9.1
click at [418, 452] on div at bounding box center [33, 446] width 1612 height 13
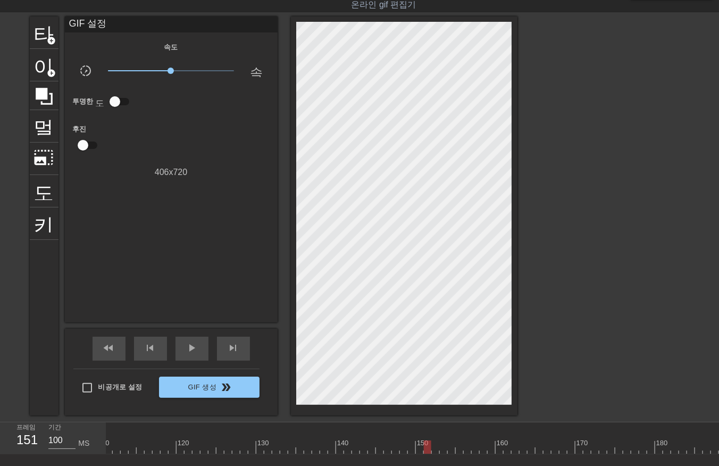
drag, startPoint x: 426, startPoint y: 447, endPoint x: 428, endPoint y: 456, distance: 9.3
click at [426, 454] on div "10 20 30 40 50 60 70 80 90 100 110 120 130 140 150 160" at bounding box center [412, 438] width 613 height 32
drag, startPoint x: 434, startPoint y: 447, endPoint x: 438, endPoint y: 456, distance: 10.0
click at [434, 451] on div at bounding box center [33, 446] width 1612 height 13
click at [440, 451] on div at bounding box center [33, 446] width 1612 height 13
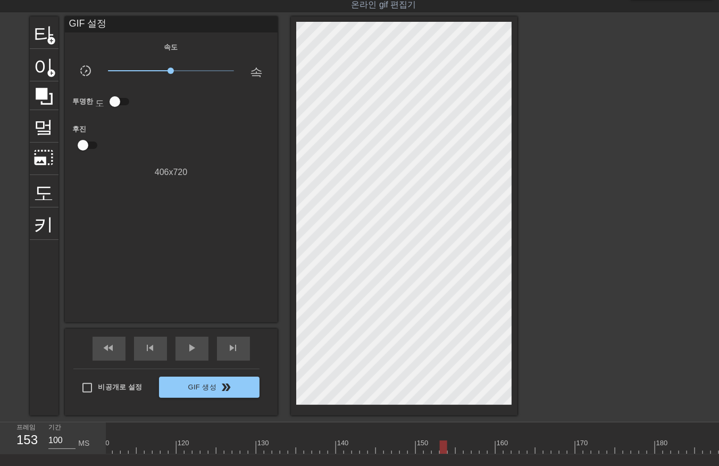
click at [451, 449] on div at bounding box center [33, 446] width 1612 height 13
click at [458, 446] on div at bounding box center [33, 446] width 1612 height 13
click at [464, 450] on div at bounding box center [33, 446] width 1612 height 13
click at [471, 449] on div at bounding box center [33, 446] width 1612 height 13
drag, startPoint x: 482, startPoint y: 447, endPoint x: 487, endPoint y: 451, distance: 6.1
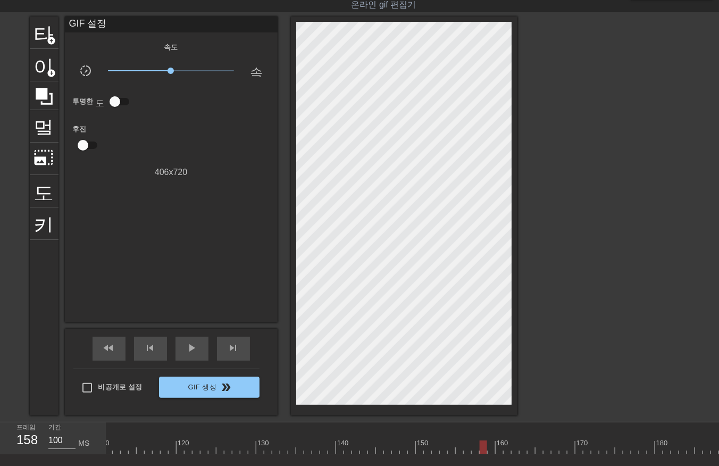
click at [482, 448] on div at bounding box center [33, 446] width 1612 height 13
drag, startPoint x: 490, startPoint y: 445, endPoint x: 491, endPoint y: 450, distance: 5.6
click at [490, 449] on div at bounding box center [33, 446] width 1612 height 13
drag, startPoint x: 497, startPoint y: 444, endPoint x: 497, endPoint y: 450, distance: 5.9
click at [497, 448] on div at bounding box center [33, 446] width 1612 height 13
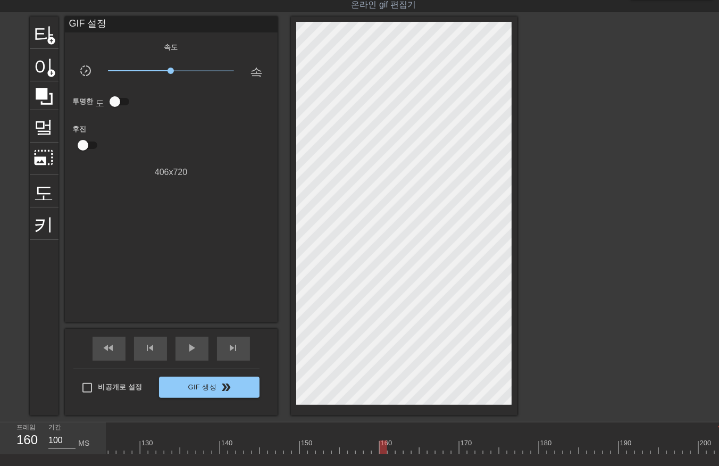
scroll to position [0, 1002]
drag, startPoint x: 406, startPoint y: 447, endPoint x: 413, endPoint y: 452, distance: 8.3
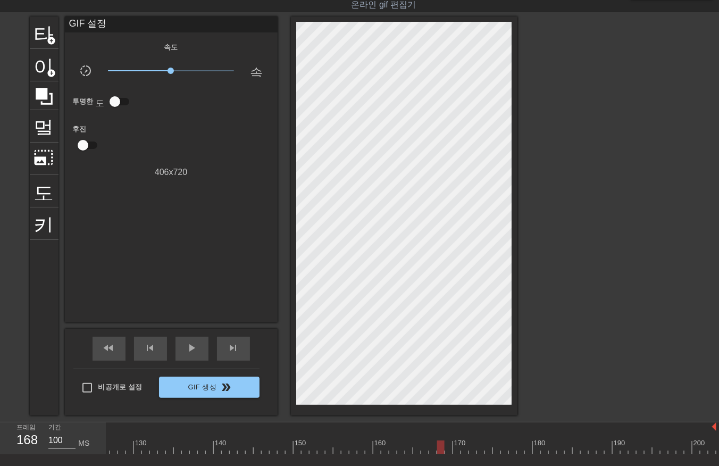
drag, startPoint x: 447, startPoint y: 446, endPoint x: 446, endPoint y: 451, distance: 5.6
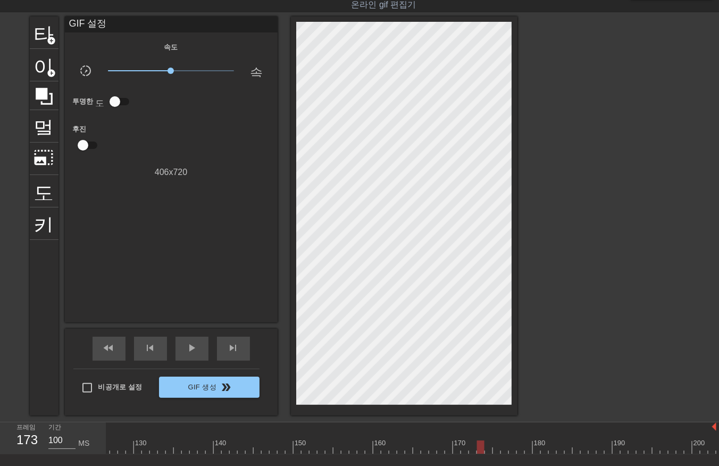
drag, startPoint x: 497, startPoint y: 447, endPoint x: 496, endPoint y: 456, distance: 9.1
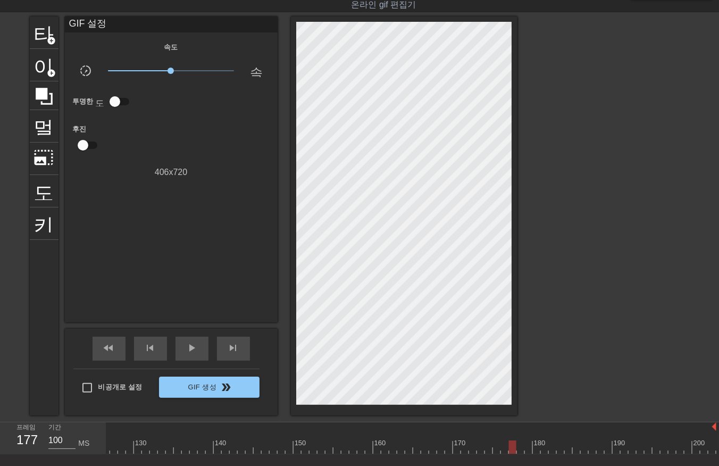
drag, startPoint x: 513, startPoint y: 446, endPoint x: 512, endPoint y: 453, distance: 7.0
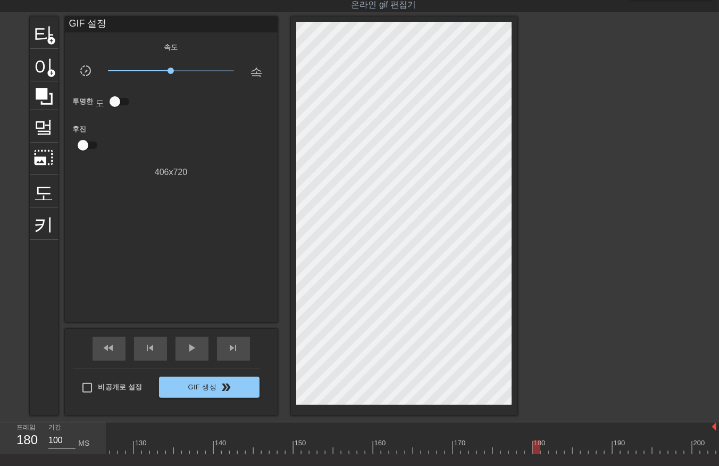
drag, startPoint x: 546, startPoint y: 447, endPoint x: 548, endPoint y: 453, distance: 5.7
drag, startPoint x: 552, startPoint y: 446, endPoint x: 552, endPoint y: 452, distance: 6.4
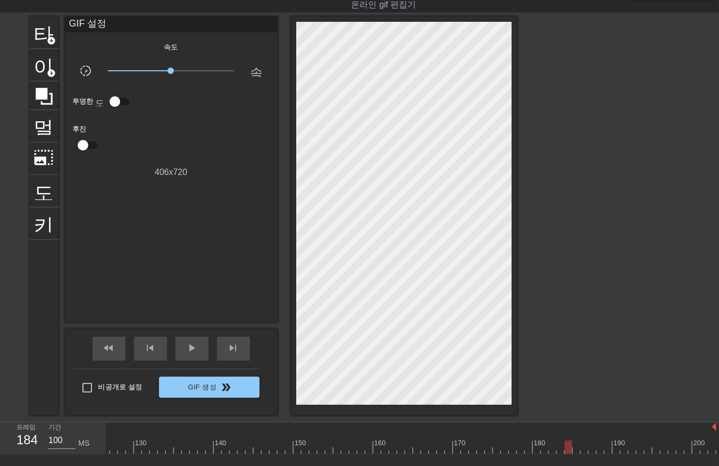
drag, startPoint x: 566, startPoint y: 448, endPoint x: 573, endPoint y: 455, distance: 9.8
drag, startPoint x: 582, startPoint y: 447, endPoint x: 588, endPoint y: 455, distance: 9.9
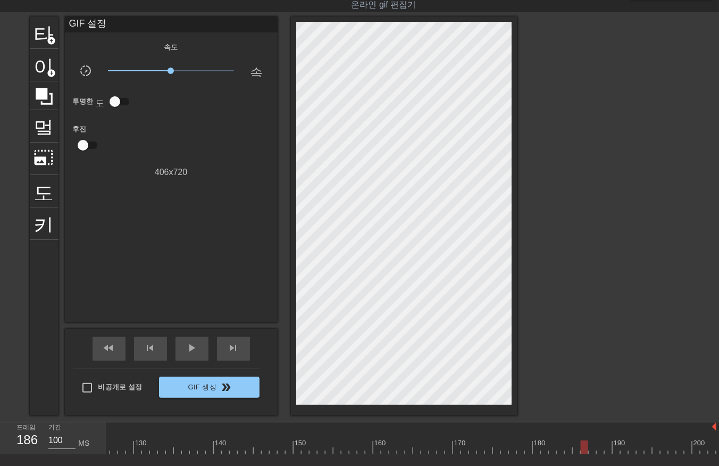
drag, startPoint x: 591, startPoint y: 445, endPoint x: 593, endPoint y: 452, distance: 7.6
drag, startPoint x: 608, startPoint y: 445, endPoint x: 614, endPoint y: 451, distance: 8.7
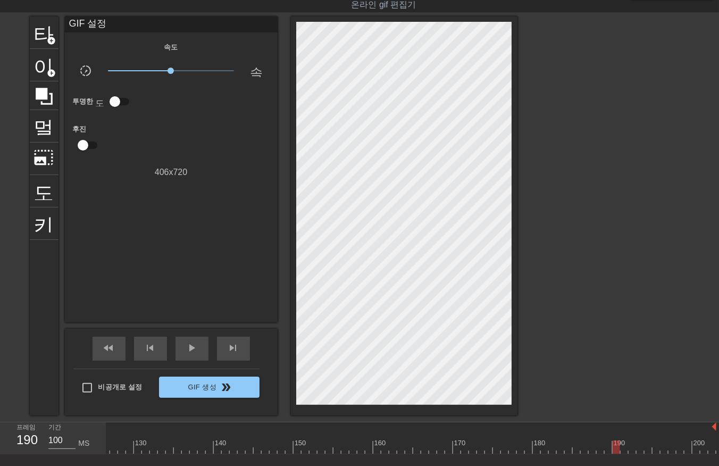
drag, startPoint x: 623, startPoint y: 445, endPoint x: 628, endPoint y: 453, distance: 8.9
drag, startPoint x: 630, startPoint y: 444, endPoint x: 636, endPoint y: 455, distance: 12.1
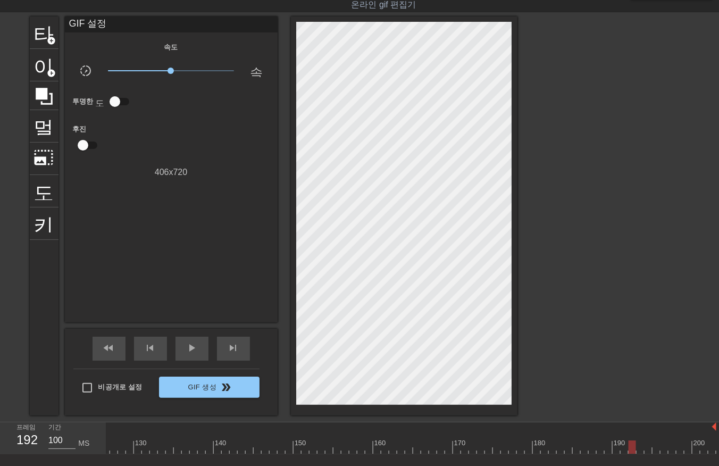
drag, startPoint x: 645, startPoint y: 445, endPoint x: 649, endPoint y: 456, distance: 11.8
click at [662, 454] on div "10 20 30 40 50 60 70 80 90 100 110 120 130 140 150 160" at bounding box center [412, 438] width 613 height 32
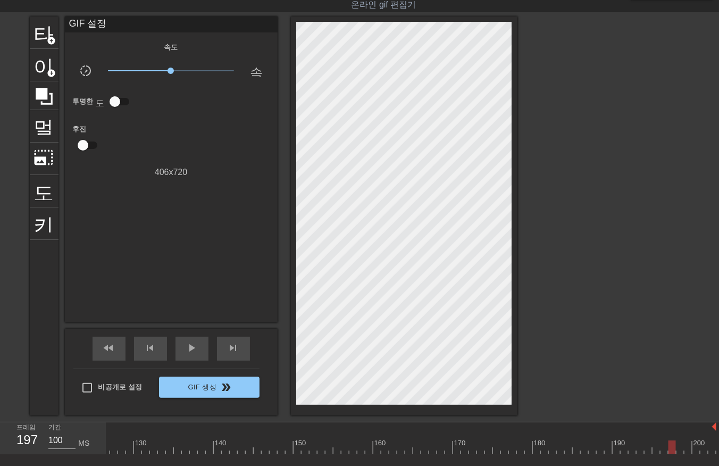
drag, startPoint x: 677, startPoint y: 444, endPoint x: 682, endPoint y: 459, distance: 15.6
drag, startPoint x: 685, startPoint y: 444, endPoint x: 694, endPoint y: 451, distance: 12.1
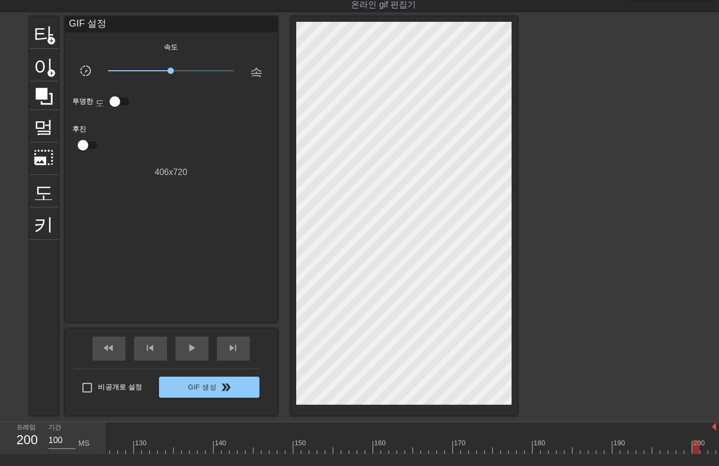
drag, startPoint x: 692, startPoint y: 444, endPoint x: 693, endPoint y: 455, distance: 11.2
drag, startPoint x: 700, startPoint y: 443, endPoint x: 699, endPoint y: 454, distance: 11.2
